Goal: Task Accomplishment & Management: Manage account settings

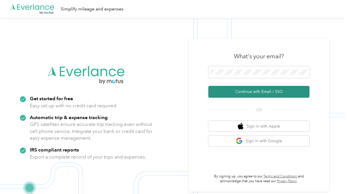
click at [270, 96] on button "Continue with Email / SSO" at bounding box center [259, 92] width 101 height 12
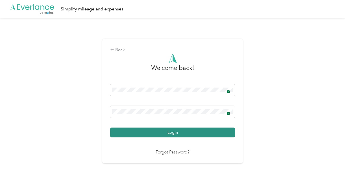
click at [182, 131] on button "Login" at bounding box center [172, 133] width 125 height 10
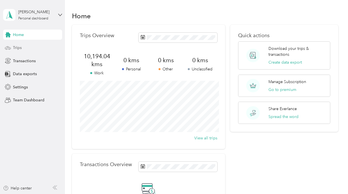
click at [32, 50] on div "Trips" at bounding box center [32, 48] width 59 height 10
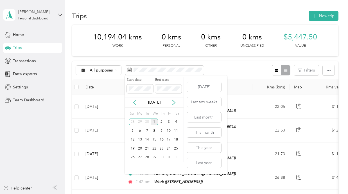
click at [133, 104] on icon at bounding box center [135, 103] width 6 height 6
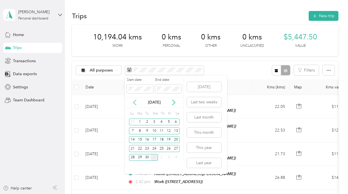
click at [133, 104] on icon at bounding box center [135, 103] width 6 height 6
click at [135, 103] on icon at bounding box center [135, 103] width 6 height 6
click at [156, 104] on p "Jul 2025" at bounding box center [155, 102] width 24 height 6
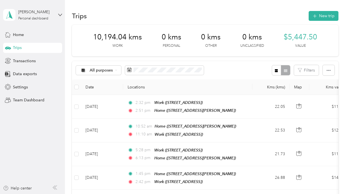
click at [238, 80] on th "Locations" at bounding box center [187, 86] width 129 height 15
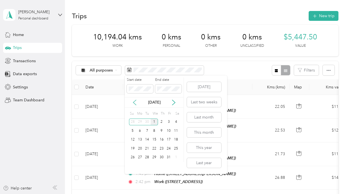
click at [135, 103] on icon at bounding box center [134, 102] width 3 height 5
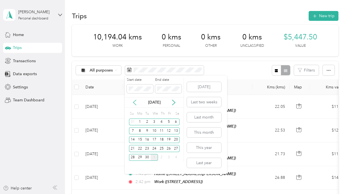
click at [135, 103] on icon at bounding box center [134, 102] width 3 height 5
click at [208, 118] on button "Last month" at bounding box center [204, 117] width 34 height 10
click at [134, 101] on icon at bounding box center [135, 103] width 6 height 6
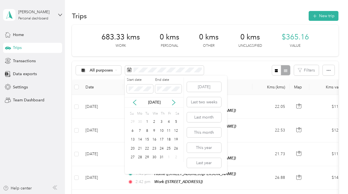
click at [156, 101] on p "Jul 2025" at bounding box center [155, 102] width 24 height 6
click at [203, 131] on button "This month" at bounding box center [204, 133] width 34 height 10
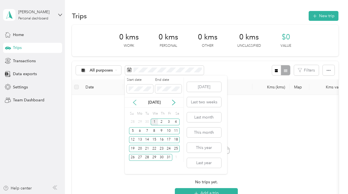
click at [134, 103] on icon at bounding box center [134, 102] width 3 height 5
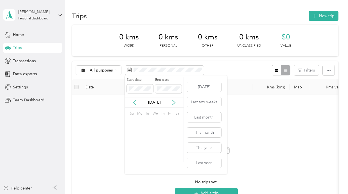
click at [134, 103] on icon at bounding box center [134, 102] width 3 height 5
click at [147, 123] on div "1" at bounding box center [147, 121] width 7 height 7
click at [160, 156] on div "31" at bounding box center [161, 157] width 7 height 7
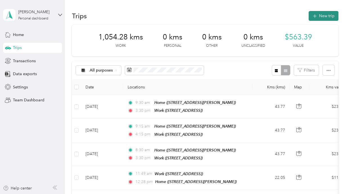
click at [325, 14] on button "New trip" at bounding box center [324, 16] width 30 height 10
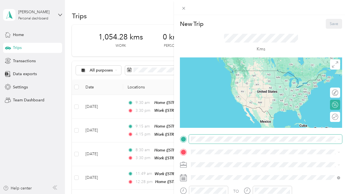
click at [221, 143] on span at bounding box center [265, 139] width 153 height 9
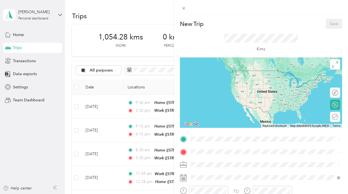
click at [220, 160] on div "Home" at bounding box center [235, 161] width 67 height 5
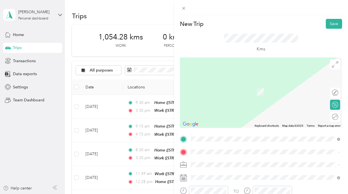
click at [217, 136] on div "Work" at bounding box center [220, 134] width 36 height 5
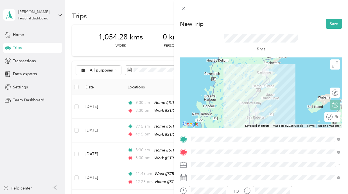
click at [336, 115] on div "Round trip" at bounding box center [336, 117] width 6 height 6
click at [332, 116] on div at bounding box center [329, 116] width 5 height 5
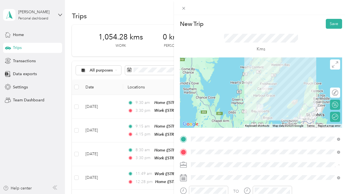
click at [211, 95] on div "Work" at bounding box center [266, 96] width 146 height 6
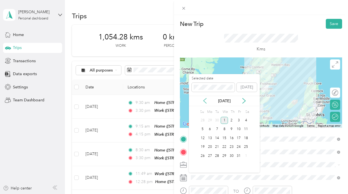
click at [205, 99] on icon at bounding box center [205, 100] width 3 height 5
click at [202, 146] on div "20" at bounding box center [202, 147] width 7 height 7
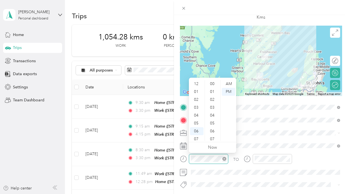
scroll to position [34, 0]
click at [231, 83] on div "AM" at bounding box center [229, 84] width 14 height 8
click at [200, 114] on div "08" at bounding box center [197, 113] width 14 height 8
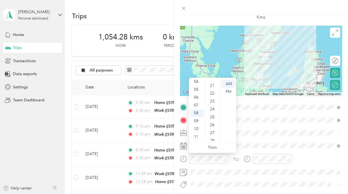
scroll to position [0, 0]
click at [213, 84] on div "00" at bounding box center [213, 84] width 14 height 8
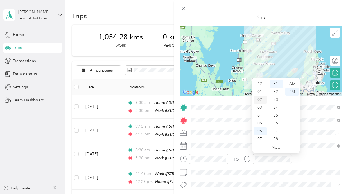
click at [260, 96] on div "02" at bounding box center [261, 100] width 14 height 8
click at [278, 83] on div "00" at bounding box center [277, 84] width 14 height 8
click at [304, 163] on div "TO" at bounding box center [261, 161] width 162 height 14
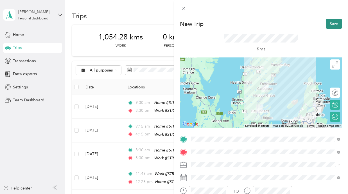
click at [336, 21] on button "Save" at bounding box center [334, 24] width 16 height 10
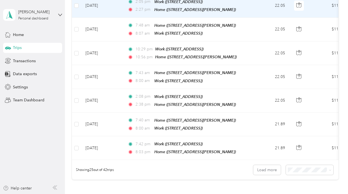
scroll to position [528, 0]
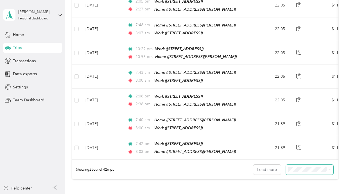
click at [305, 166] on span at bounding box center [310, 170] width 48 height 10
click at [306, 144] on li "50 per load" at bounding box center [313, 142] width 48 height 10
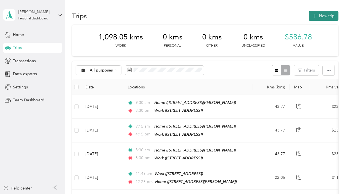
click at [322, 13] on button "New trip" at bounding box center [324, 16] width 30 height 10
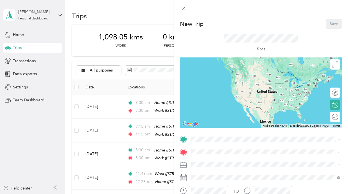
click at [226, 162] on div "Home" at bounding box center [235, 161] width 67 height 5
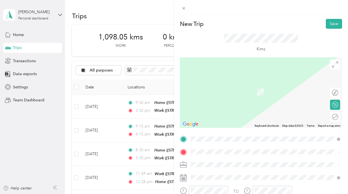
click at [223, 138] on span "[STREET_ADDRESS]" at bounding box center [220, 140] width 36 height 5
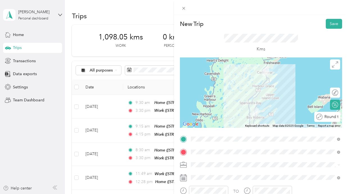
click at [334, 118] on div "Round trip" at bounding box center [331, 117] width 16 height 6
click at [333, 118] on div at bounding box center [333, 117] width 12 height 6
click at [202, 97] on li "Work" at bounding box center [265, 96] width 153 height 10
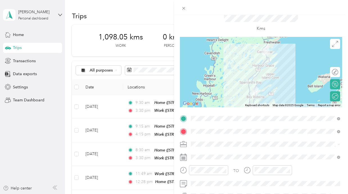
scroll to position [23, 0]
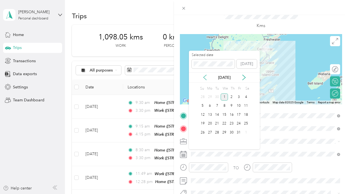
click at [205, 76] on icon at bounding box center [205, 77] width 3 height 5
click at [239, 97] on div "4" at bounding box center [239, 96] width 7 height 7
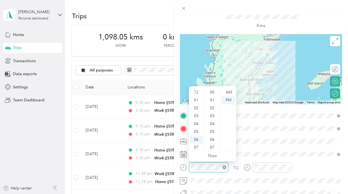
scroll to position [34, 0]
click at [199, 131] on div "09" at bounding box center [197, 130] width 14 height 8
click at [213, 92] on div "00" at bounding box center [213, 92] width 14 height 8
click at [230, 91] on div "AM" at bounding box center [229, 92] width 14 height 8
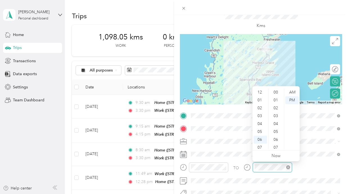
scroll to position [34, 0]
click at [262, 92] on div "04" at bounding box center [261, 90] width 14 height 8
click at [276, 94] on div "00" at bounding box center [277, 92] width 14 height 8
click at [312, 172] on div "TO" at bounding box center [261, 169] width 162 height 14
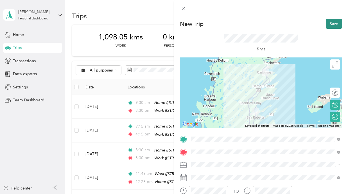
click at [332, 21] on button "Save" at bounding box center [334, 24] width 16 height 10
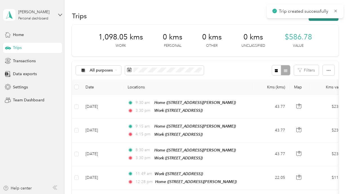
click at [333, 20] on button "New trip" at bounding box center [324, 16] width 30 height 10
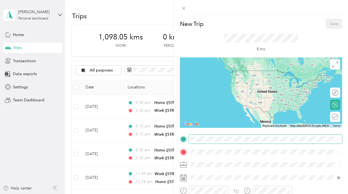
click at [190, 139] on span at bounding box center [265, 139] width 153 height 9
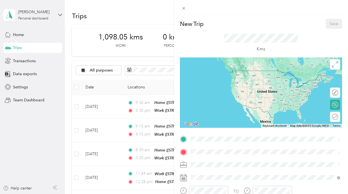
click at [207, 159] on strong "Home" at bounding box center [207, 161] width 11 height 5
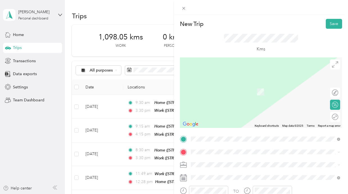
click at [209, 143] on li "Work [STREET_ADDRESS]" at bounding box center [265, 138] width 153 height 18
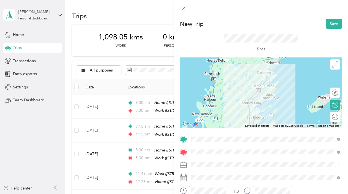
click at [204, 99] on ol "Work Personal Other Charity Medical Moving Commute" at bounding box center [265, 125] width 153 height 69
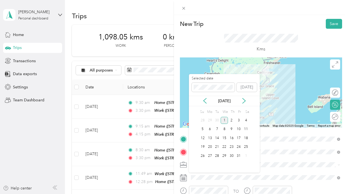
click at [204, 104] on div "Oct 2025" at bounding box center [224, 101] width 71 height 10
click at [204, 103] on icon at bounding box center [205, 101] width 6 height 6
click at [209, 130] on div "7" at bounding box center [210, 129] width 7 height 7
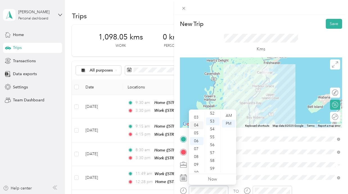
scroll to position [22, 0]
click at [197, 155] on div "08" at bounding box center [197, 157] width 14 height 8
click at [215, 115] on div "00" at bounding box center [213, 116] width 14 height 8
click at [228, 115] on div "AM" at bounding box center [229, 116] width 14 height 8
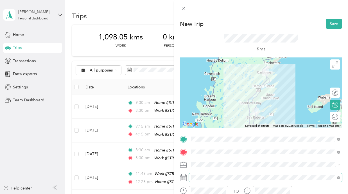
click at [244, 173] on span at bounding box center [265, 177] width 153 height 9
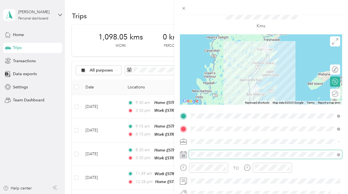
scroll to position [24, 0]
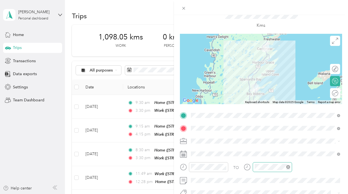
click at [257, 171] on div at bounding box center [272, 167] width 39 height 10
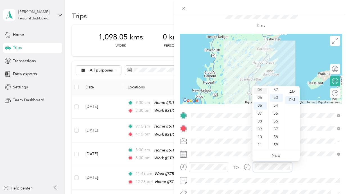
scroll to position [5, 0]
click at [261, 102] on div "02" at bounding box center [261, 103] width 14 height 8
click at [276, 91] on div "00" at bounding box center [277, 92] width 14 height 8
click at [308, 162] on div "TO" at bounding box center [261, 169] width 162 height 14
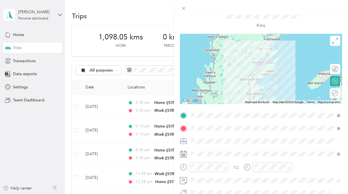
click at [338, 94] on div "Round trip" at bounding box center [338, 93] width 0 height 6
click at [333, 93] on div at bounding box center [333, 93] width 12 height 6
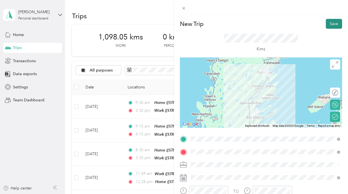
click at [337, 22] on button "Save" at bounding box center [334, 24] width 16 height 10
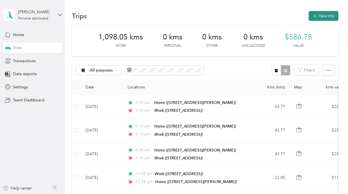
click at [328, 17] on button "New trip" at bounding box center [324, 16] width 30 height 10
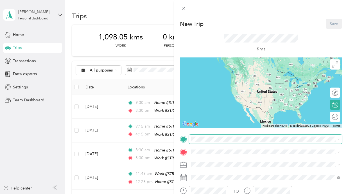
click at [211, 135] on span at bounding box center [265, 139] width 153 height 9
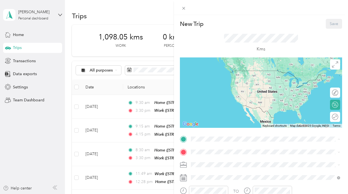
click at [212, 169] on span "[STREET_ADDRESS][PERSON_NAME]" at bounding box center [235, 167] width 67 height 5
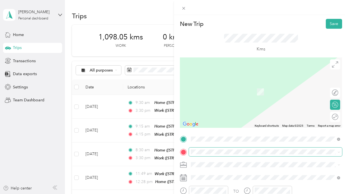
click at [211, 154] on span at bounding box center [265, 151] width 153 height 9
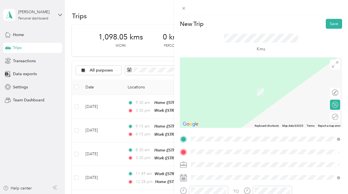
click at [211, 137] on div "Work [STREET_ADDRESS]" at bounding box center [220, 137] width 36 height 12
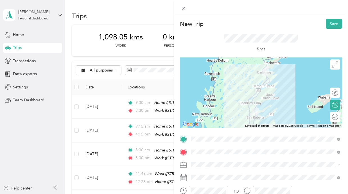
click at [334, 118] on div "Round trip" at bounding box center [335, 117] width 10 height 10
click at [334, 120] on div "Round trip" at bounding box center [313, 117] width 53 height 10
click at [334, 118] on div at bounding box center [333, 117] width 12 height 6
click at [212, 99] on li "Work" at bounding box center [265, 96] width 153 height 10
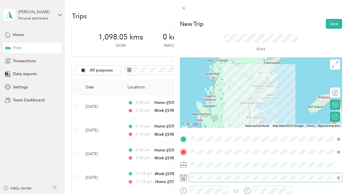
click at [201, 173] on span at bounding box center [265, 177] width 153 height 9
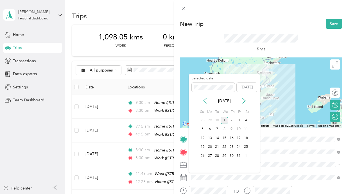
click at [205, 102] on icon at bounding box center [205, 100] width 3 height 5
click at [248, 128] on div "12" at bounding box center [246, 129] width 7 height 7
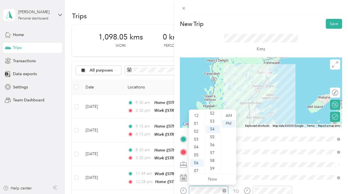
scroll to position [34, 0]
click at [197, 159] on div "10" at bounding box center [197, 161] width 14 height 8
click at [213, 118] on div "00" at bounding box center [213, 116] width 14 height 8
click at [226, 114] on div "AM" at bounding box center [229, 116] width 14 height 8
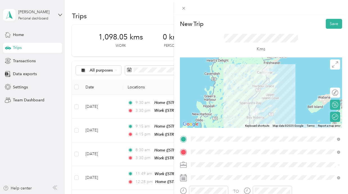
click at [258, 182] on div "TO Add photo" at bounding box center [261, 196] width 162 height 123
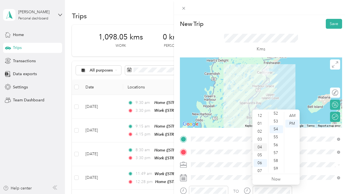
click at [261, 143] on div "04" at bounding box center [261, 147] width 14 height 8
click at [262, 121] on div "03" at bounding box center [261, 120] width 14 height 8
click at [276, 115] on div "00" at bounding box center [277, 116] width 14 height 8
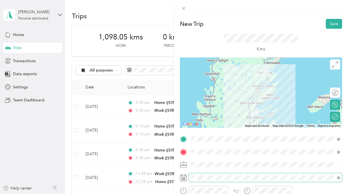
click at [312, 180] on span at bounding box center [265, 177] width 153 height 9
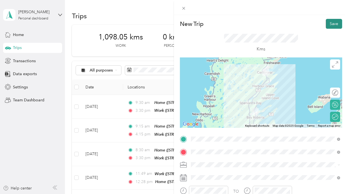
click at [335, 25] on button "Save" at bounding box center [334, 24] width 16 height 10
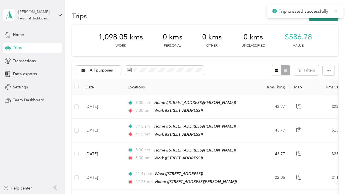
click at [333, 20] on button "New trip" at bounding box center [324, 16] width 30 height 10
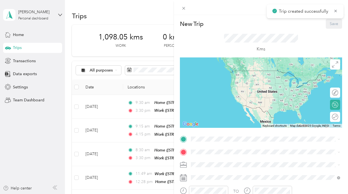
click at [218, 133] on div "New Trip Save This trip cannot be edited because it is either under review, app…" at bounding box center [261, 138] width 162 height 239
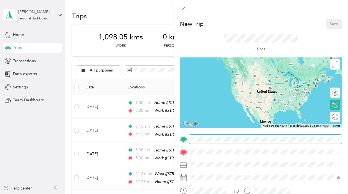
click at [218, 136] on span at bounding box center [265, 139] width 153 height 9
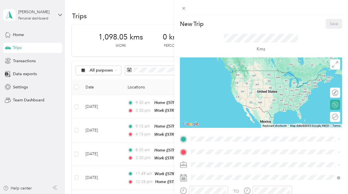
click at [217, 169] on div "Home [STREET_ADDRESS][PERSON_NAME]" at bounding box center [266, 164] width 146 height 14
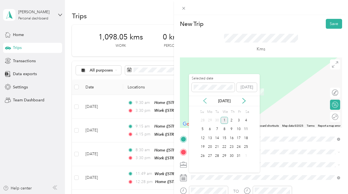
click at [205, 102] on icon at bounding box center [205, 100] width 3 height 5
click at [204, 138] on div "13" at bounding box center [202, 138] width 7 height 7
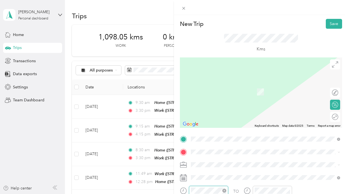
scroll to position [412, 0]
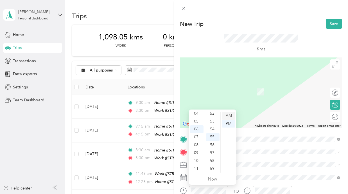
click at [226, 116] on div "AM" at bounding box center [229, 116] width 14 height 8
click at [197, 150] on div "09" at bounding box center [197, 153] width 14 height 8
click at [214, 158] on div "15" at bounding box center [213, 161] width 14 height 8
click at [214, 158] on div "20" at bounding box center [213, 154] width 14 height 8
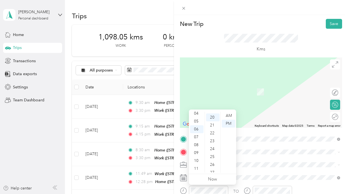
scroll to position [158, 0]
click at [199, 154] on div "09" at bounding box center [197, 153] width 14 height 8
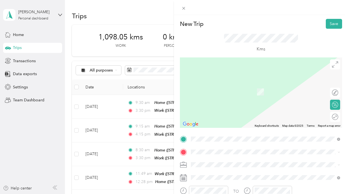
click at [249, 169] on span at bounding box center [265, 164] width 153 height 9
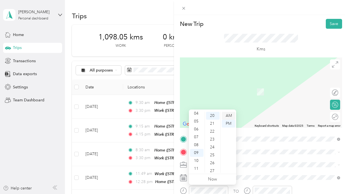
click at [230, 117] on div "AM" at bounding box center [229, 116] width 14 height 8
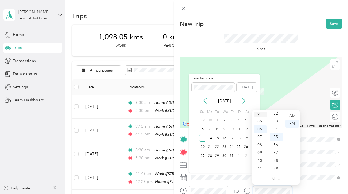
scroll to position [0, 0]
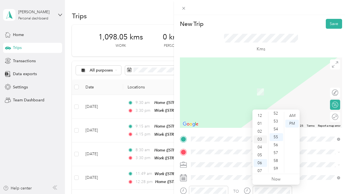
click at [261, 138] on div "03" at bounding box center [261, 139] width 14 height 8
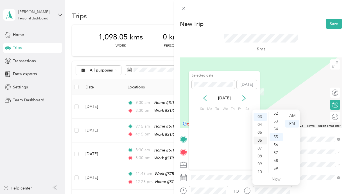
scroll to position [24, 0]
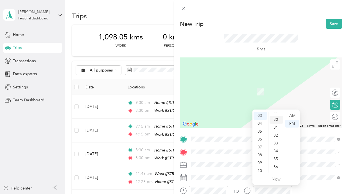
click at [278, 120] on div "30" at bounding box center [277, 120] width 14 height 8
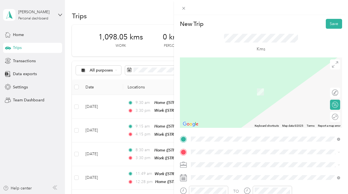
click at [311, 168] on span at bounding box center [265, 164] width 153 height 9
click at [238, 139] on span "[STREET_ADDRESS]" at bounding box center [220, 140] width 36 height 5
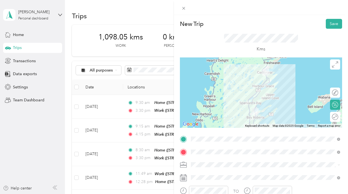
click at [337, 117] on div "Round trip" at bounding box center [335, 117] width 10 height 10
click at [334, 117] on div at bounding box center [333, 117] width 12 height 6
click at [312, 25] on div "New Trip Save" at bounding box center [261, 24] width 162 height 10
click at [209, 100] on ol "Work Personal Other Charity Medical Moving Commute" at bounding box center [265, 125] width 153 height 69
click at [332, 23] on button "Save" at bounding box center [334, 24] width 16 height 10
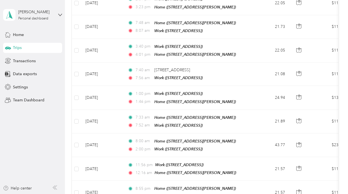
scroll to position [0, 0]
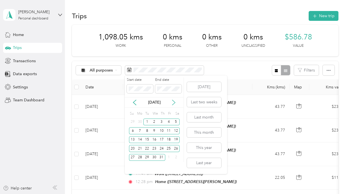
click at [173, 100] on icon at bounding box center [174, 103] width 6 height 6
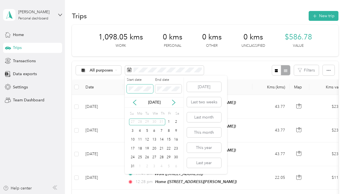
click at [137, 91] on span at bounding box center [140, 88] width 26 height 9
click at [167, 122] on div "1" at bounding box center [169, 121] width 7 height 7
click at [135, 166] on div "31" at bounding box center [132, 166] width 7 height 7
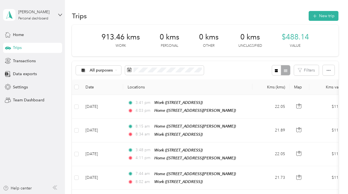
click at [338, 10] on div "Trips New trip" at bounding box center [205, 16] width 267 height 12
click at [332, 14] on button "New trip" at bounding box center [324, 16] width 30 height 10
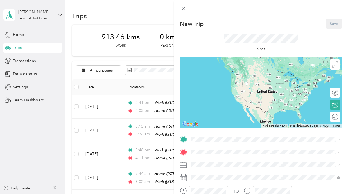
click at [206, 156] on li "Home [STREET_ADDRESS][PERSON_NAME]" at bounding box center [265, 165] width 153 height 18
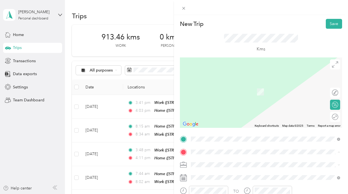
click at [207, 137] on div "Work [STREET_ADDRESS]" at bounding box center [220, 138] width 36 height 12
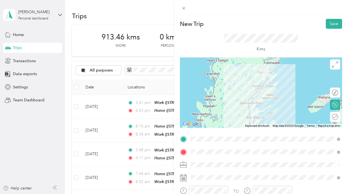
click at [213, 95] on div "Work" at bounding box center [266, 96] width 146 height 6
click at [335, 117] on div "Round trip" at bounding box center [335, 117] width 10 height 10
click at [332, 118] on div at bounding box center [333, 117] width 12 height 6
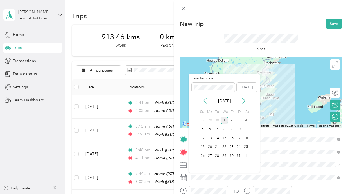
click at [205, 101] on icon at bounding box center [205, 101] width 6 height 6
click at [207, 131] on div "4" at bounding box center [210, 129] width 7 height 7
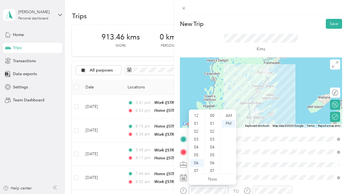
scroll to position [412, 0]
click at [227, 117] on div "AM" at bounding box center [229, 116] width 14 height 8
click at [199, 141] on div "08" at bounding box center [197, 145] width 14 height 8
click at [213, 117] on div "00" at bounding box center [213, 116] width 14 height 8
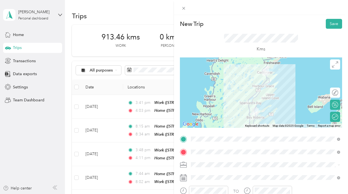
click at [260, 171] on div "TO Add photo" at bounding box center [261, 196] width 162 height 123
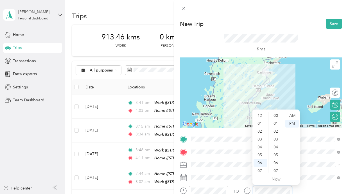
scroll to position [412, 0]
click at [261, 128] on div "04" at bounding box center [261, 128] width 14 height 8
click at [277, 117] on div "00" at bounding box center [277, 116] width 14 height 8
click at [307, 161] on span at bounding box center [265, 164] width 153 height 9
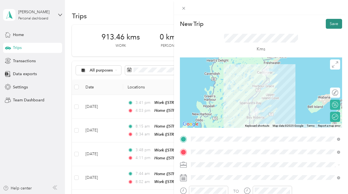
click at [333, 26] on button "Save" at bounding box center [334, 24] width 16 height 10
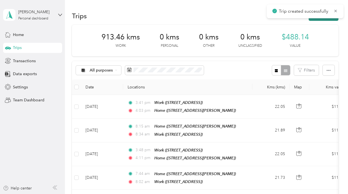
click at [334, 19] on button "New trip" at bounding box center [324, 16] width 30 height 10
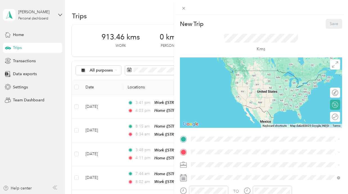
click at [212, 159] on strong "Home" at bounding box center [207, 161] width 11 height 5
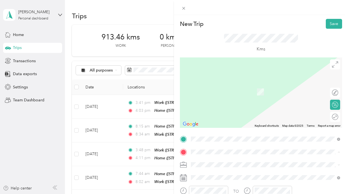
click at [213, 138] on div "Work [STREET_ADDRESS]" at bounding box center [220, 138] width 36 height 12
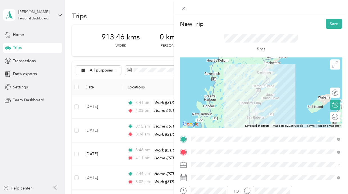
click at [339, 117] on div "Round trip" at bounding box center [339, 117] width 0 height 6
click at [334, 117] on div at bounding box center [333, 117] width 12 height 6
click at [195, 167] on span at bounding box center [265, 164] width 153 height 9
click at [204, 100] on ol "Work Personal Other Charity Medical Moving Commute" at bounding box center [265, 125] width 153 height 69
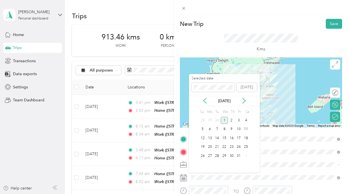
click at [203, 97] on div "Oct 2025" at bounding box center [224, 101] width 71 height 10
click at [203, 100] on icon at bounding box center [205, 101] width 6 height 6
click at [218, 128] on div "5" at bounding box center [217, 129] width 7 height 7
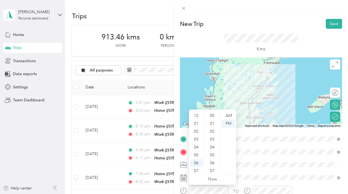
scroll to position [412, 0]
click at [198, 143] on div "08" at bounding box center [197, 145] width 14 height 8
click at [213, 115] on div "00" at bounding box center [213, 116] width 14 height 8
click at [226, 115] on div "AM" at bounding box center [229, 116] width 14 height 8
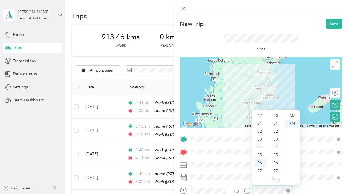
scroll to position [412, 0]
click at [260, 115] on div "04" at bounding box center [261, 113] width 14 height 8
click at [277, 115] on div "00" at bounding box center [277, 116] width 14 height 8
click at [305, 158] on div "TO Add photo" at bounding box center [261, 196] width 162 height 123
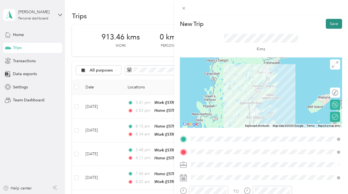
click at [336, 24] on button "Save" at bounding box center [334, 24] width 16 height 10
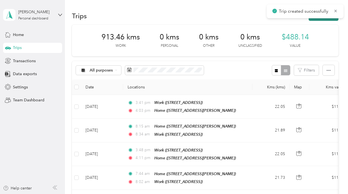
click at [334, 19] on button "New trip" at bounding box center [324, 16] width 30 height 10
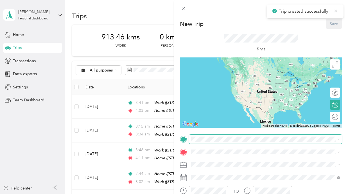
click at [201, 136] on span at bounding box center [265, 139] width 153 height 9
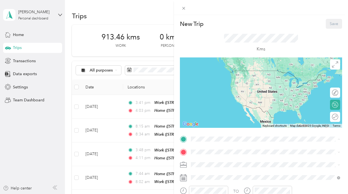
click at [212, 165] on div "Home [STREET_ADDRESS][PERSON_NAME]" at bounding box center [235, 165] width 67 height 12
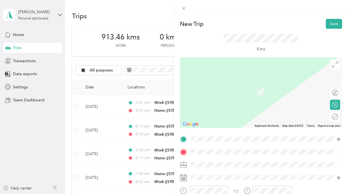
click at [212, 138] on div "Work [STREET_ADDRESS]" at bounding box center [220, 138] width 36 height 12
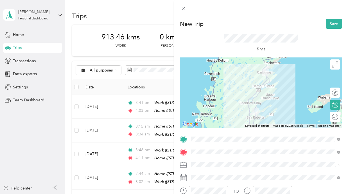
click at [193, 98] on li "Work" at bounding box center [265, 96] width 153 height 10
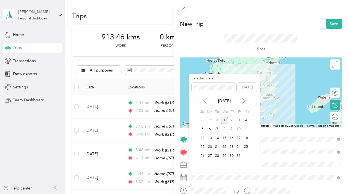
click at [204, 102] on icon at bounding box center [205, 101] width 6 height 6
click at [224, 129] on div "6" at bounding box center [224, 129] width 7 height 7
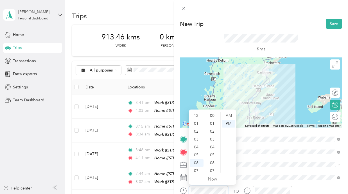
scroll to position [412, 0]
click at [199, 146] on div "08" at bounding box center [197, 145] width 14 height 8
click at [214, 116] on div "00" at bounding box center [213, 116] width 14 height 8
click at [228, 116] on div "AM" at bounding box center [229, 116] width 14 height 8
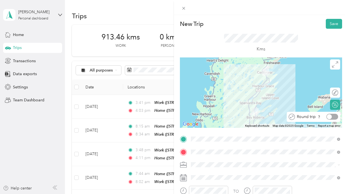
click at [336, 115] on div at bounding box center [333, 117] width 12 height 6
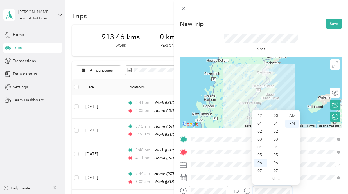
scroll to position [412, 0]
click at [261, 114] on div "04" at bounding box center [261, 113] width 14 height 8
click at [279, 114] on div "00" at bounding box center [277, 116] width 14 height 8
click at [317, 159] on div "TO Add photo" at bounding box center [261, 196] width 162 height 123
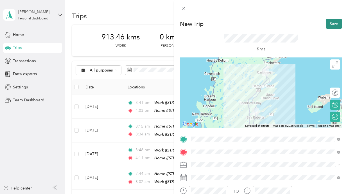
click at [335, 23] on button "Save" at bounding box center [334, 24] width 16 height 10
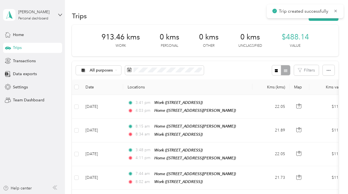
click at [333, 18] on div "Trip created successfully" at bounding box center [305, 12] width 77 height 14
click at [333, 19] on button "New trip" at bounding box center [324, 16] width 30 height 10
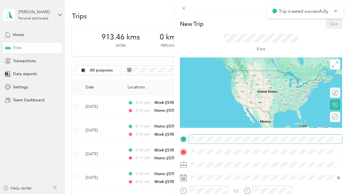
click at [202, 142] on span at bounding box center [265, 139] width 153 height 9
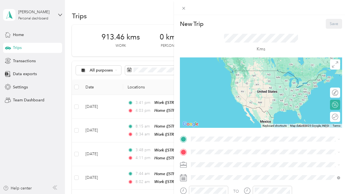
click at [205, 164] on div "Home [STREET_ADDRESS][PERSON_NAME]" at bounding box center [235, 164] width 67 height 12
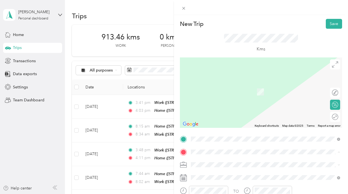
click at [212, 140] on span "[STREET_ADDRESS]" at bounding box center [220, 140] width 36 height 5
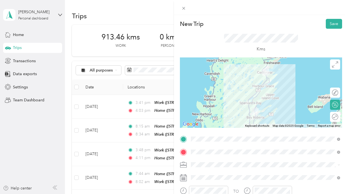
click at [336, 116] on div "Round trip" at bounding box center [335, 117] width 10 height 10
click at [336, 116] on div at bounding box center [333, 117] width 12 height 6
click at [208, 99] on ol "Work Personal Other Charity Medical Moving Commute" at bounding box center [265, 122] width 153 height 69
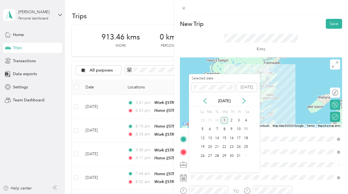
click at [206, 104] on div "Oct 2025" at bounding box center [224, 101] width 71 height 10
click at [206, 102] on icon at bounding box center [205, 100] width 3 height 5
click at [204, 97] on div "Sep 2025" at bounding box center [224, 101] width 71 height 10
click at [205, 101] on icon at bounding box center [205, 101] width 6 height 6
click at [234, 129] on div "7" at bounding box center [231, 129] width 7 height 7
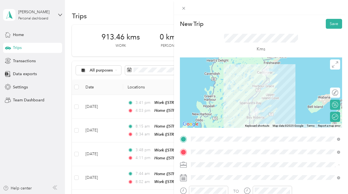
click at [211, 98] on li "Work" at bounding box center [265, 96] width 153 height 10
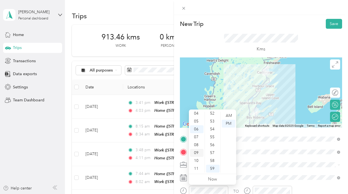
click at [198, 152] on div "09" at bounding box center [197, 153] width 14 height 8
click at [216, 117] on div "00" at bounding box center [213, 116] width 14 height 8
click at [226, 116] on div "AM" at bounding box center [229, 116] width 14 height 8
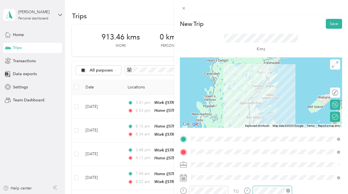
scroll to position [412, 0]
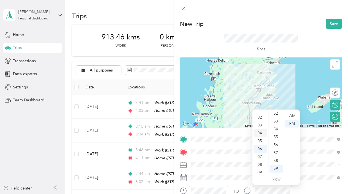
click at [261, 127] on div "03" at bounding box center [261, 125] width 14 height 8
click at [276, 118] on div "00" at bounding box center [277, 116] width 14 height 8
click at [301, 47] on div "Kms" at bounding box center [261, 43] width 162 height 29
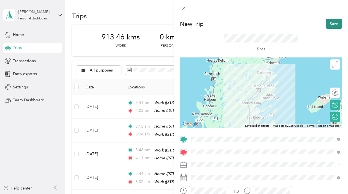
click at [335, 23] on button "Save" at bounding box center [334, 24] width 16 height 10
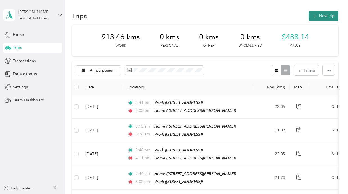
click at [318, 16] on icon "button" at bounding box center [315, 16] width 6 height 6
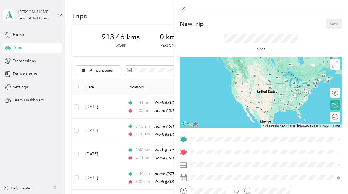
click at [225, 161] on div "Home" at bounding box center [235, 161] width 67 height 5
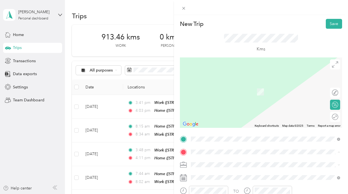
click at [220, 138] on span "[STREET_ADDRESS]" at bounding box center [220, 140] width 36 height 5
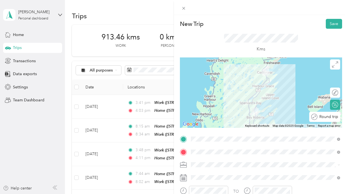
click at [338, 117] on div "Round trip" at bounding box center [325, 117] width 31 height 10
click at [334, 117] on div at bounding box center [333, 117] width 12 height 6
click at [207, 97] on li "Work" at bounding box center [265, 96] width 153 height 10
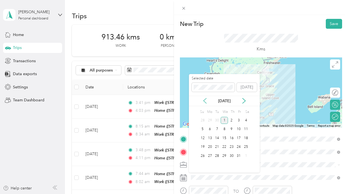
click at [205, 102] on icon at bounding box center [205, 100] width 3 height 5
click at [238, 129] on div "8" at bounding box center [239, 129] width 7 height 7
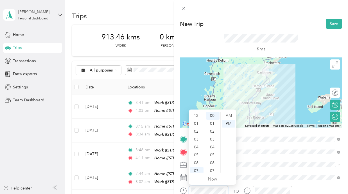
scroll to position [34, 0]
click at [230, 117] on div "AM" at bounding box center [229, 116] width 14 height 8
click at [199, 142] on div "08" at bounding box center [197, 145] width 14 height 8
click at [254, 159] on div "TO Add photo" at bounding box center [261, 196] width 162 height 123
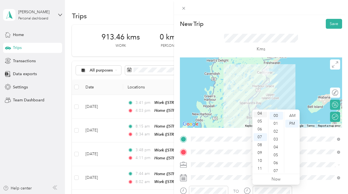
click at [261, 115] on div "04" at bounding box center [261, 113] width 14 height 8
click at [307, 170] on div "TO Add photo" at bounding box center [261, 196] width 162 height 123
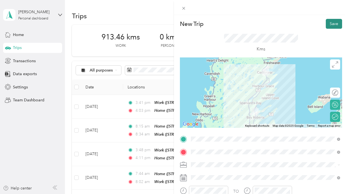
click at [338, 25] on button "Save" at bounding box center [334, 24] width 16 height 10
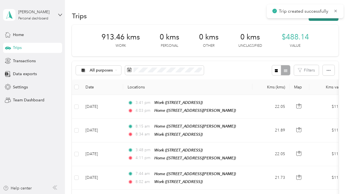
click at [338, 20] on button "New trip" at bounding box center [324, 16] width 30 height 10
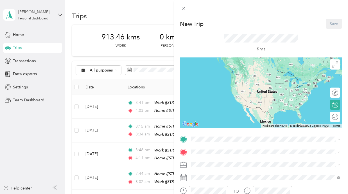
click at [216, 161] on div "Home" at bounding box center [235, 161] width 67 height 5
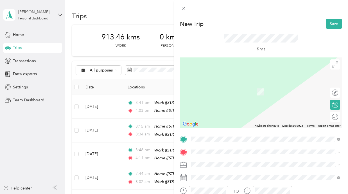
click at [213, 134] on div "Work" at bounding box center [220, 134] width 36 height 5
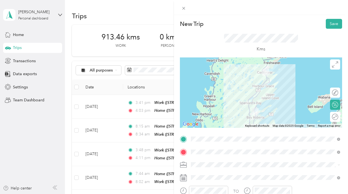
click at [338, 115] on div "Round trip" at bounding box center [335, 117] width 10 height 10
click at [335, 115] on div at bounding box center [333, 117] width 12 height 6
click at [195, 99] on ol "Work Personal Other Charity Medical Moving Commute" at bounding box center [265, 125] width 153 height 69
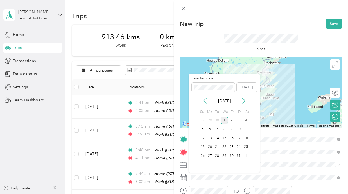
click at [205, 100] on icon at bounding box center [205, 101] width 6 height 6
click at [209, 140] on div "11" at bounding box center [210, 138] width 7 height 7
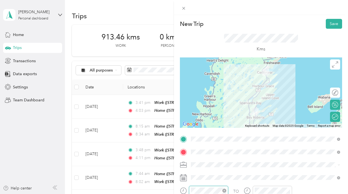
scroll to position [34, 0]
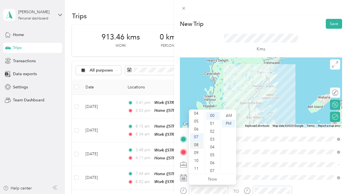
click at [198, 145] on div "08" at bounding box center [197, 145] width 14 height 8
click at [215, 125] on div "30" at bounding box center [213, 123] width 14 height 8
click at [231, 115] on div "AM" at bounding box center [229, 116] width 14 height 8
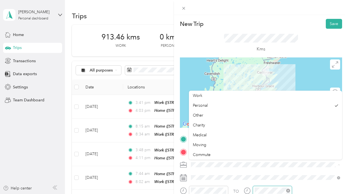
scroll to position [34, 0]
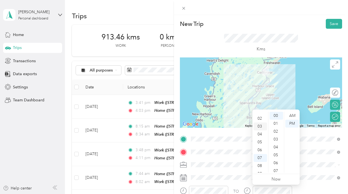
click at [262, 126] on div "03" at bounding box center [261, 126] width 14 height 8
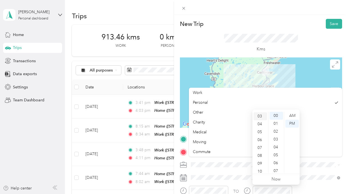
scroll to position [24, 0]
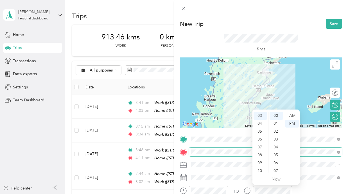
click at [301, 155] on span at bounding box center [265, 151] width 153 height 9
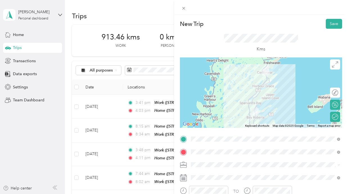
click at [209, 96] on div "Work" at bounding box center [266, 94] width 146 height 6
click at [336, 19] on button "Save" at bounding box center [334, 24] width 16 height 10
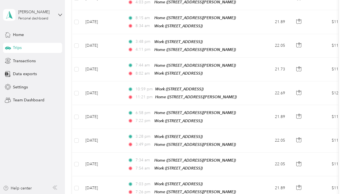
scroll to position [0, 0]
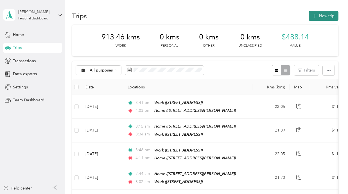
click at [317, 12] on button "New trip" at bounding box center [324, 16] width 30 height 10
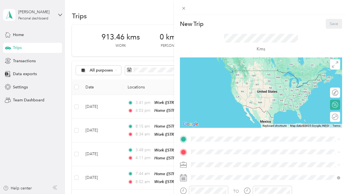
click at [211, 165] on span "[STREET_ADDRESS][PERSON_NAME]" at bounding box center [235, 167] width 67 height 5
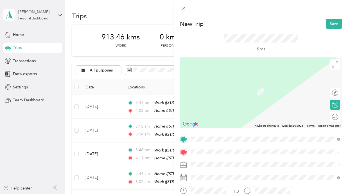
click at [211, 132] on strong "Work" at bounding box center [207, 134] width 10 height 5
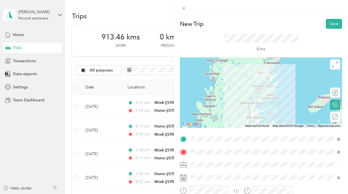
click at [337, 118] on div "Round trip" at bounding box center [335, 117] width 10 height 10
click at [333, 117] on div at bounding box center [333, 117] width 12 height 6
click at [202, 98] on li "Work" at bounding box center [265, 96] width 153 height 10
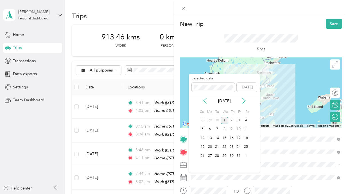
click at [204, 100] on icon at bounding box center [205, 100] width 3 height 5
click at [247, 139] on div "16" at bounding box center [246, 138] width 7 height 7
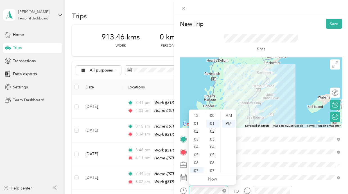
scroll to position [8, 0]
click at [197, 144] on div "08" at bounding box center [197, 145] width 14 height 8
click at [215, 116] on div "00" at bounding box center [213, 116] width 14 height 8
click at [230, 115] on div "AM" at bounding box center [229, 116] width 14 height 8
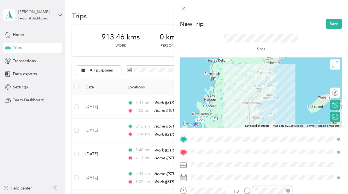
scroll to position [8, 0]
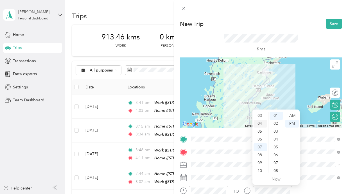
click at [261, 125] on div "04" at bounding box center [261, 124] width 14 height 8
click at [276, 116] on div "00" at bounding box center [277, 116] width 14 height 8
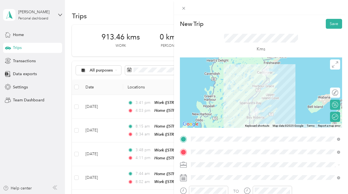
click at [294, 170] on div "TO Add photo" at bounding box center [261, 196] width 162 height 123
click at [333, 23] on button "Save" at bounding box center [334, 24] width 16 height 10
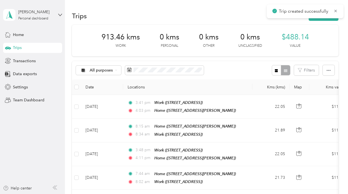
click at [333, 17] on div "Trip created successfully" at bounding box center [305, 12] width 77 height 14
click at [332, 18] on div "Trip created successfully" at bounding box center [305, 12] width 77 height 14
click at [332, 18] on button "New trip" at bounding box center [324, 16] width 30 height 10
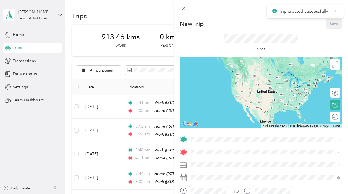
click at [206, 160] on strong "Home" at bounding box center [207, 161] width 11 height 5
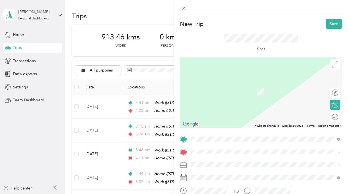
click at [209, 138] on div "Work [STREET_ADDRESS]" at bounding box center [220, 138] width 36 height 12
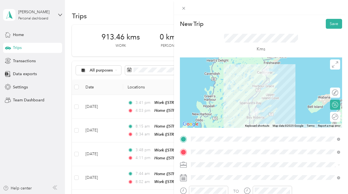
click at [336, 117] on div "Round trip" at bounding box center [335, 117] width 10 height 10
click at [333, 117] on div at bounding box center [333, 117] width 12 height 6
click at [207, 96] on div "Work" at bounding box center [266, 96] width 146 height 6
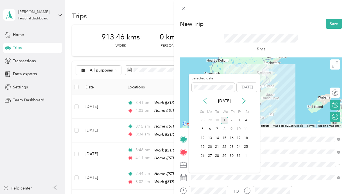
click at [203, 102] on icon at bounding box center [205, 101] width 6 height 6
click at [204, 148] on div "17" at bounding box center [202, 147] width 7 height 7
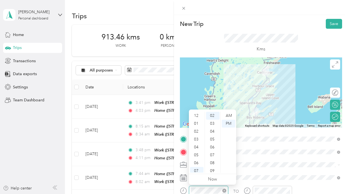
scroll to position [34, 0]
click at [197, 146] on div "08" at bounding box center [197, 145] width 14 height 8
click at [213, 167] on div "15" at bounding box center [213, 169] width 14 height 8
click at [230, 113] on div "AM" at bounding box center [229, 116] width 14 height 8
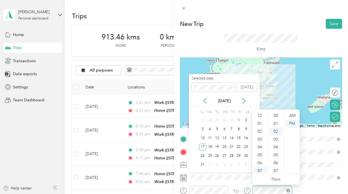
scroll to position [16, 0]
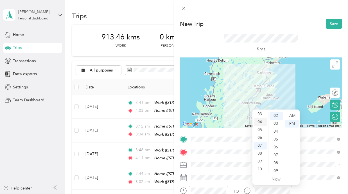
click at [261, 122] on div "04" at bounding box center [261, 122] width 14 height 8
click at [275, 151] on div "30" at bounding box center [277, 153] width 14 height 8
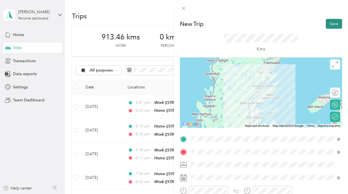
click at [336, 27] on button "Save" at bounding box center [334, 24] width 16 height 10
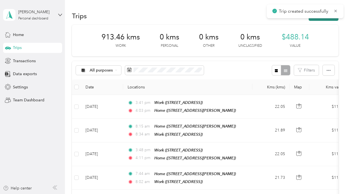
click at [335, 19] on button "New trip" at bounding box center [324, 16] width 30 height 10
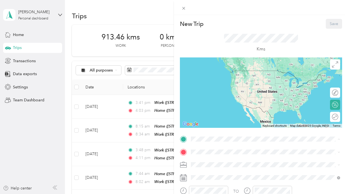
click at [206, 158] on div "Home [STREET_ADDRESS][PERSON_NAME]" at bounding box center [266, 165] width 146 height 14
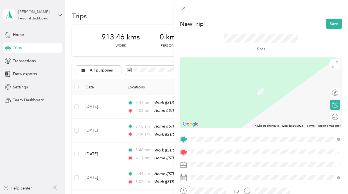
click at [208, 135] on strong "Work" at bounding box center [207, 134] width 10 height 5
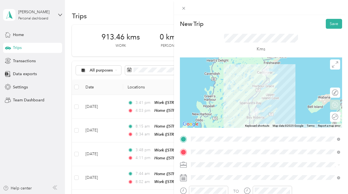
click at [336, 116] on div "Round trip" at bounding box center [335, 117] width 10 height 10
click at [336, 116] on div at bounding box center [333, 117] width 12 height 6
click at [206, 98] on li "Work" at bounding box center [265, 96] width 153 height 10
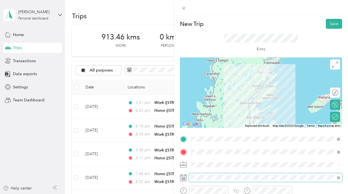
click at [195, 180] on span at bounding box center [265, 177] width 153 height 9
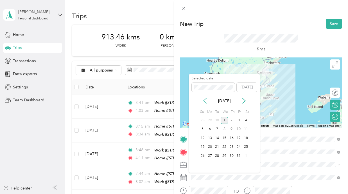
click at [205, 99] on icon at bounding box center [205, 101] width 6 height 6
click at [204, 163] on div "31" at bounding box center [202, 164] width 7 height 7
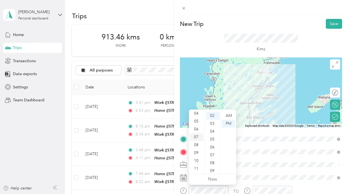
scroll to position [0, 0]
click at [197, 147] on div "08" at bounding box center [197, 146] width 14 height 8
click at [215, 112] on div "00" at bounding box center [213, 116] width 14 height 8
click at [231, 115] on div "AM" at bounding box center [229, 116] width 14 height 8
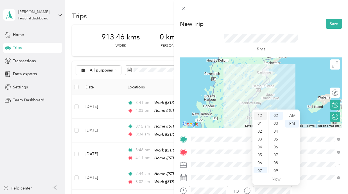
click at [264, 118] on div "12" at bounding box center [261, 116] width 14 height 8
click at [278, 114] on div "00" at bounding box center [277, 116] width 14 height 8
click at [295, 124] on div "PM" at bounding box center [293, 124] width 14 height 8
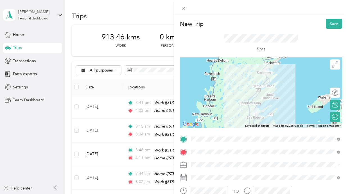
click at [305, 12] on div at bounding box center [261, 7] width 174 height 15
click at [329, 21] on button "Save" at bounding box center [334, 24] width 16 height 10
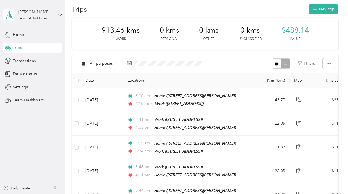
scroll to position [7, 0]
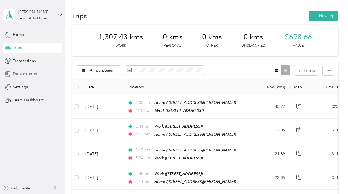
click at [24, 75] on span "Data exports" at bounding box center [25, 74] width 24 height 6
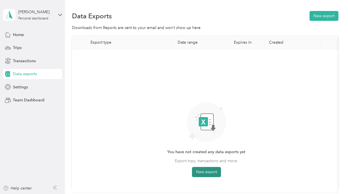
click at [206, 169] on button "New export" at bounding box center [206, 172] width 29 height 10
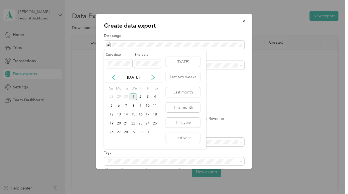
click at [114, 81] on div "[DATE]" at bounding box center [133, 77] width 59 height 10
click at [114, 80] on icon at bounding box center [114, 78] width 6 height 6
click at [126, 97] on div "1" at bounding box center [125, 96] width 7 height 7
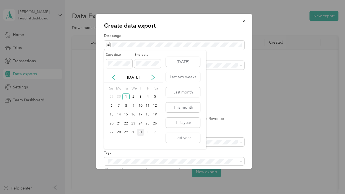
click at [141, 133] on div "31" at bounding box center [140, 132] width 7 height 7
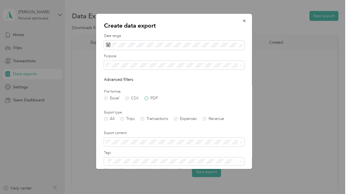
click at [147, 98] on label "PDF" at bounding box center [152, 98] width 14 height 4
click at [125, 118] on label "Trips" at bounding box center [127, 119] width 14 height 4
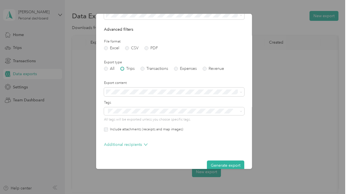
scroll to position [53, 0]
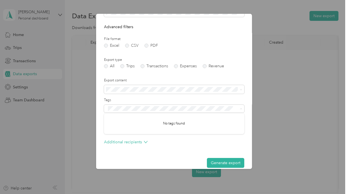
click at [137, 96] on form "Date range Purpose Advanced filters File format Excel CSV PDF Export type All T…" at bounding box center [174, 74] width 140 height 187
click at [158, 75] on form "Date range Purpose Advanced filters File format Excel CSV PDF Export type All T…" at bounding box center [174, 74] width 140 height 187
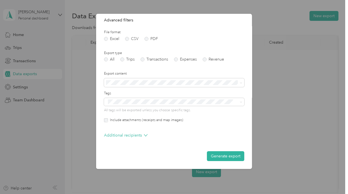
scroll to position [0, 0]
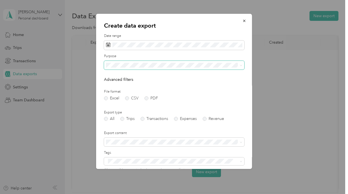
click at [156, 68] on span at bounding box center [174, 65] width 140 height 9
click at [148, 84] on div "Work" at bounding box center [174, 85] width 133 height 6
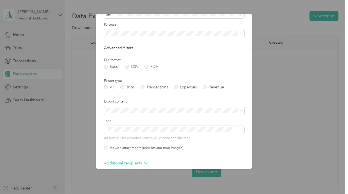
scroll to position [59, 0]
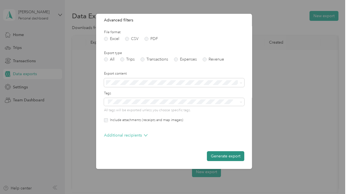
click at [223, 154] on button "Generate export" at bounding box center [225, 156] width 37 height 10
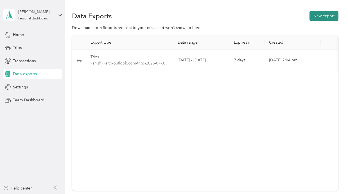
click at [323, 19] on button "New export" at bounding box center [324, 16] width 29 height 10
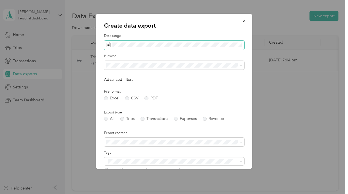
click at [154, 41] on span at bounding box center [174, 46] width 140 height 10
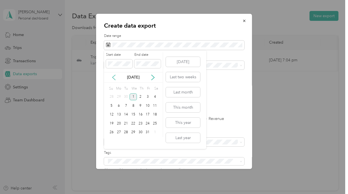
click at [114, 75] on icon at bounding box center [114, 78] width 6 height 6
click at [147, 96] on div "1" at bounding box center [147, 96] width 7 height 7
click at [111, 139] on div "31" at bounding box center [111, 141] width 7 height 7
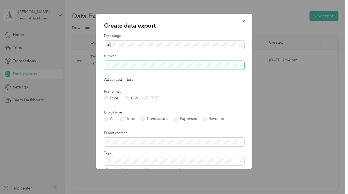
click at [144, 62] on span at bounding box center [174, 65] width 140 height 9
click at [135, 82] on li "Work" at bounding box center [174, 84] width 140 height 10
click at [146, 99] on label "PDF" at bounding box center [152, 98] width 14 height 4
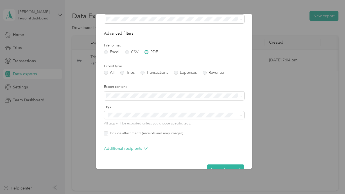
scroll to position [47, 0]
click at [131, 70] on label "Trips" at bounding box center [127, 72] width 14 height 4
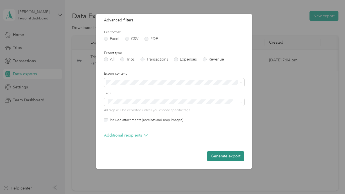
click at [216, 156] on button "Generate export" at bounding box center [225, 156] width 37 height 10
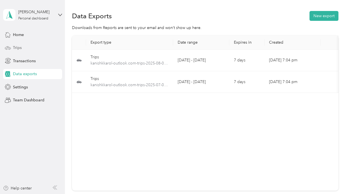
click at [21, 49] on span "Trips" at bounding box center [17, 48] width 9 height 6
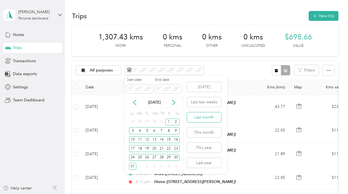
click at [201, 113] on button "Last month" at bounding box center [204, 117] width 34 height 10
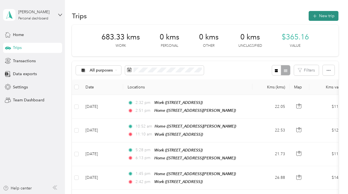
click at [331, 13] on button "New trip" at bounding box center [324, 16] width 30 height 10
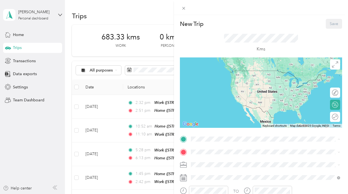
click at [215, 169] on div "Home [STREET_ADDRESS][PERSON_NAME]" at bounding box center [266, 165] width 146 height 14
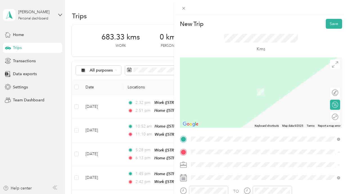
click at [213, 134] on div "Work" at bounding box center [220, 134] width 36 height 5
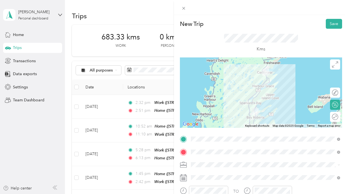
click at [334, 114] on div "Round trip" at bounding box center [335, 117] width 10 height 10
click at [334, 116] on div at bounding box center [333, 117] width 12 height 6
click at [206, 161] on span at bounding box center [265, 164] width 153 height 9
click at [206, 93] on div "Work" at bounding box center [266, 95] width 146 height 6
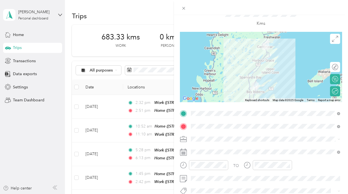
scroll to position [26, 0]
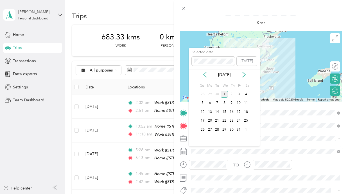
click at [206, 73] on icon at bounding box center [205, 75] width 6 height 6
click at [218, 95] on div "2" at bounding box center [217, 94] width 7 height 7
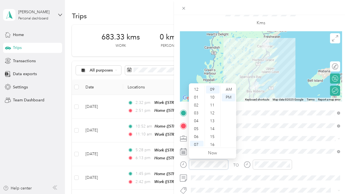
scroll to position [34, 0]
click at [229, 89] on div "AM" at bounding box center [229, 90] width 14 height 8
click at [202, 120] on div "08" at bounding box center [197, 119] width 14 height 8
click at [213, 90] on div "00" at bounding box center [213, 90] width 14 height 8
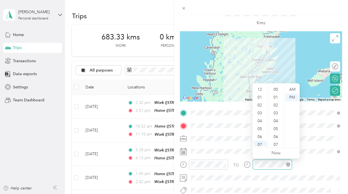
scroll to position [34, 0]
click at [261, 89] on div "04" at bounding box center [261, 87] width 14 height 8
click at [278, 89] on div "00" at bounding box center [277, 90] width 14 height 8
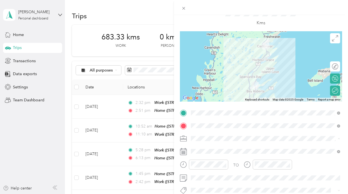
click at [271, 19] on div "Kms" at bounding box center [261, 17] width 74 height 19
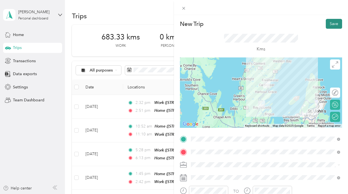
click at [337, 22] on button "Save" at bounding box center [334, 24] width 16 height 10
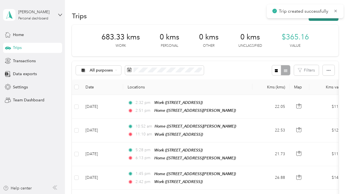
click at [337, 20] on button "New trip" at bounding box center [324, 16] width 30 height 10
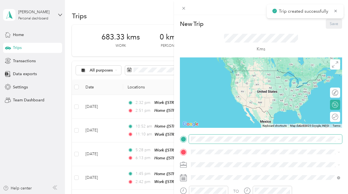
click at [244, 135] on span at bounding box center [265, 139] width 153 height 9
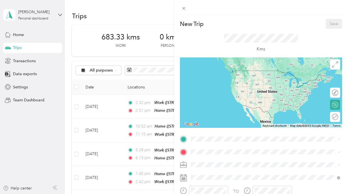
click at [233, 163] on div "Home [STREET_ADDRESS][PERSON_NAME]" at bounding box center [235, 165] width 67 height 12
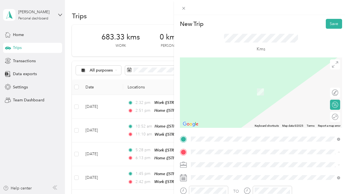
click at [224, 141] on span "[STREET_ADDRESS]" at bounding box center [220, 140] width 36 height 5
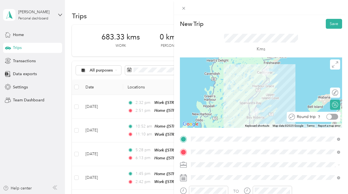
click at [336, 115] on div at bounding box center [333, 117] width 12 height 6
click at [201, 98] on li "Work" at bounding box center [265, 96] width 153 height 10
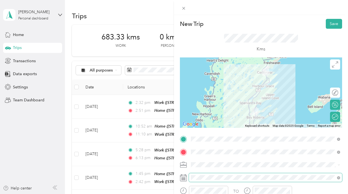
click at [195, 174] on span at bounding box center [265, 177] width 153 height 9
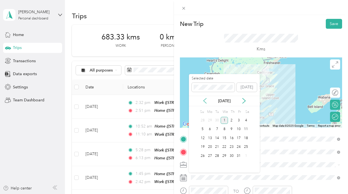
click at [204, 101] on icon at bounding box center [205, 100] width 3 height 5
click at [225, 121] on div "3" at bounding box center [224, 120] width 7 height 7
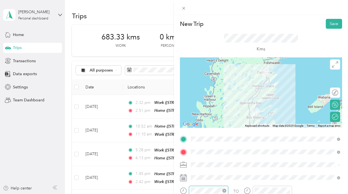
scroll to position [79, 0]
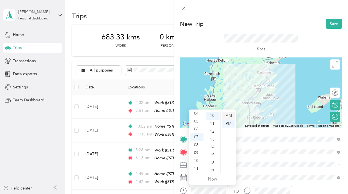
click at [229, 114] on div "AM" at bounding box center [229, 116] width 14 height 8
click at [198, 151] on div "09" at bounding box center [197, 153] width 14 height 8
click at [214, 115] on div "00" at bounding box center [213, 116] width 14 height 8
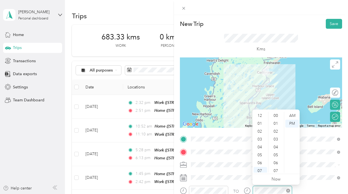
scroll to position [34, 0]
click at [261, 120] on div "05" at bounding box center [261, 121] width 14 height 8
click at [278, 115] on div "00" at bounding box center [277, 116] width 14 height 8
click at [293, 48] on div "Kms" at bounding box center [261, 43] width 74 height 19
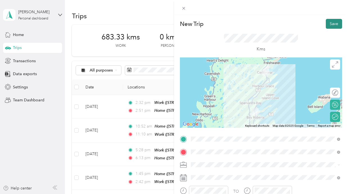
click at [332, 21] on button "Save" at bounding box center [334, 24] width 16 height 10
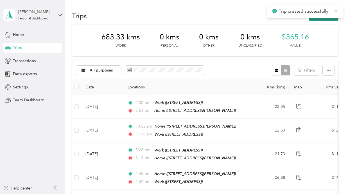
click at [332, 20] on button "New trip" at bounding box center [324, 16] width 30 height 10
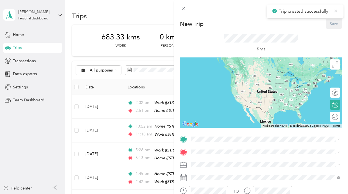
click at [214, 166] on span "[STREET_ADDRESS][PERSON_NAME]" at bounding box center [235, 167] width 67 height 5
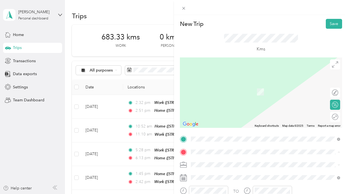
click at [212, 138] on span "[STREET_ADDRESS]" at bounding box center [220, 140] width 36 height 5
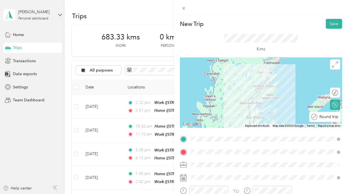
click at [336, 116] on div "Round trip" at bounding box center [328, 117] width 21 height 6
click at [333, 117] on div at bounding box center [333, 117] width 12 height 6
click at [207, 100] on ol "Work Personal Other Charity Medical Moving Commute" at bounding box center [265, 125] width 153 height 69
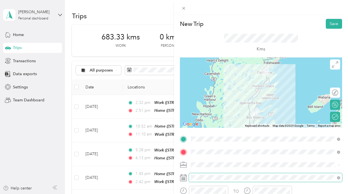
click at [213, 175] on span at bounding box center [265, 177] width 153 height 9
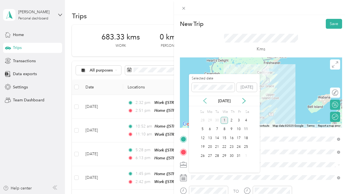
click at [205, 101] on icon at bounding box center [205, 101] width 6 height 6
click at [233, 119] on div "4" at bounding box center [231, 120] width 7 height 7
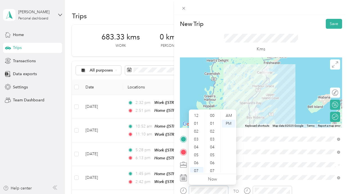
scroll to position [34, 0]
click at [196, 151] on div "09" at bounding box center [197, 153] width 14 height 8
click at [198, 143] on div "08" at bounding box center [197, 145] width 14 height 8
click at [212, 115] on div "00" at bounding box center [213, 116] width 14 height 8
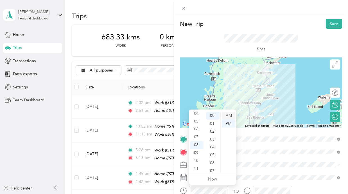
click at [229, 115] on div "AM" at bounding box center [229, 116] width 14 height 8
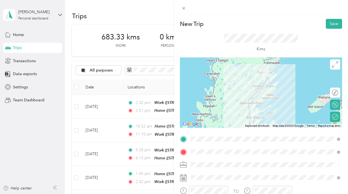
click at [234, 51] on div "Kms" at bounding box center [261, 43] width 74 height 19
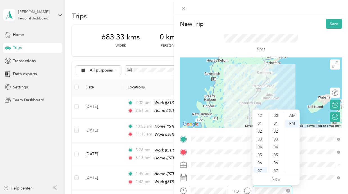
scroll to position [34, 0]
click at [260, 115] on div "04" at bounding box center [261, 113] width 14 height 8
click at [276, 117] on div "00" at bounding box center [277, 116] width 14 height 8
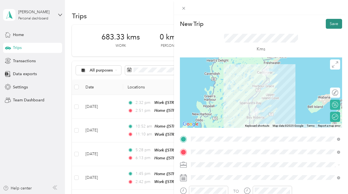
click at [331, 22] on button "Save" at bounding box center [334, 24] width 16 height 10
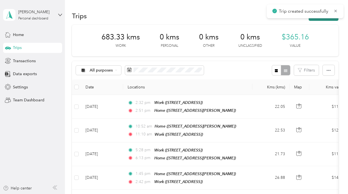
click at [330, 20] on button "New trip" at bounding box center [324, 16] width 30 height 10
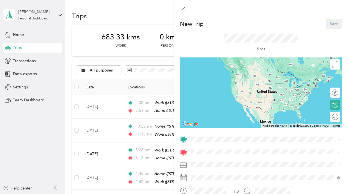
click at [218, 162] on div "Home [STREET_ADDRESS][PERSON_NAME]" at bounding box center [235, 165] width 67 height 12
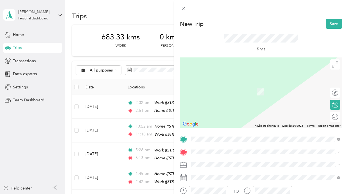
click at [219, 135] on div "Work [STREET_ADDRESS]" at bounding box center [220, 137] width 36 height 12
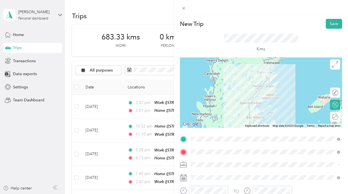
click at [204, 99] on ol "Work Personal Other Charity Medical Moving Commute" at bounding box center [265, 125] width 153 height 69
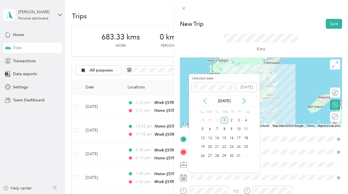
click at [205, 103] on icon at bounding box center [205, 101] width 6 height 6
click at [241, 122] on div "5" at bounding box center [239, 120] width 7 height 7
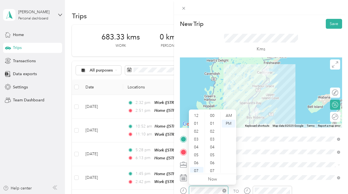
scroll to position [34, 0]
click at [196, 147] on div "08" at bounding box center [197, 145] width 14 height 8
click at [213, 139] on div "30" at bounding box center [213, 138] width 14 height 8
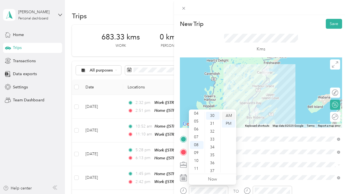
click at [229, 113] on div "AM" at bounding box center [229, 116] width 14 height 8
click at [254, 171] on div "TO Add photo" at bounding box center [261, 196] width 162 height 123
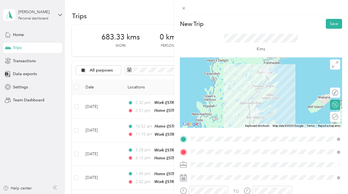
click at [209, 98] on div "Work" at bounding box center [266, 96] width 146 height 6
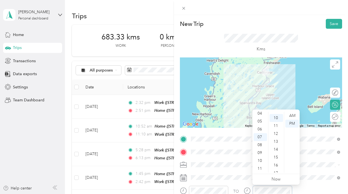
scroll to position [79, 0]
click at [262, 115] on div "03" at bounding box center [261, 115] width 14 height 8
click at [278, 163] on div "30" at bounding box center [277, 163] width 14 height 8
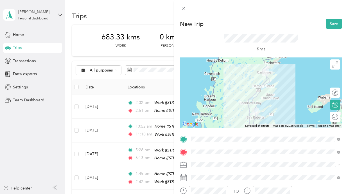
click at [296, 48] on div "Kms" at bounding box center [261, 43] width 74 height 19
click at [339, 118] on div "Round trip" at bounding box center [339, 117] width 0 height 6
click at [329, 118] on div at bounding box center [329, 116] width 5 height 5
click at [303, 30] on div "Kms" at bounding box center [261, 43] width 162 height 29
click at [328, 22] on button "Save" at bounding box center [334, 24] width 16 height 10
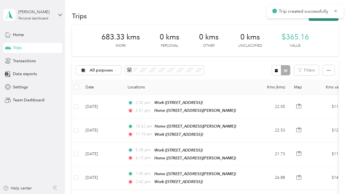
click at [328, 19] on button "New trip" at bounding box center [324, 16] width 30 height 10
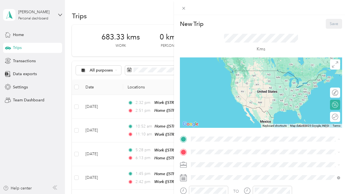
click at [213, 167] on span "[STREET_ADDRESS][PERSON_NAME]" at bounding box center [235, 167] width 67 height 5
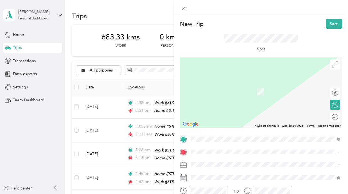
click at [210, 142] on span "[STREET_ADDRESS]" at bounding box center [220, 140] width 36 height 5
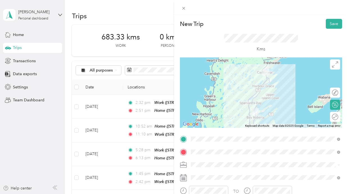
click at [200, 97] on li "Work" at bounding box center [265, 95] width 153 height 10
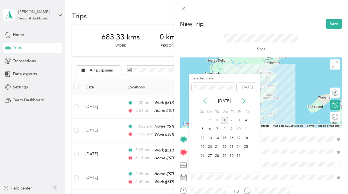
click at [205, 102] on icon at bounding box center [205, 100] width 3 height 5
click at [211, 129] on div "8" at bounding box center [210, 129] width 7 height 7
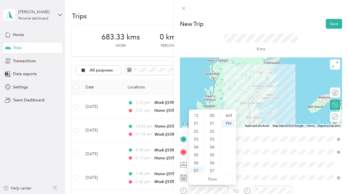
scroll to position [34, 0]
click at [198, 144] on div "08" at bounding box center [197, 145] width 14 height 8
click at [213, 112] on div "00" at bounding box center [213, 116] width 14 height 8
click at [259, 187] on div at bounding box center [272, 191] width 39 height 10
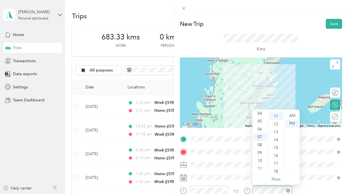
scroll to position [87, 0]
click at [260, 115] on div "04" at bounding box center [261, 113] width 14 height 8
click at [276, 116] on div "00" at bounding box center [277, 116] width 14 height 8
click at [289, 51] on div "Kms" at bounding box center [261, 43] width 74 height 19
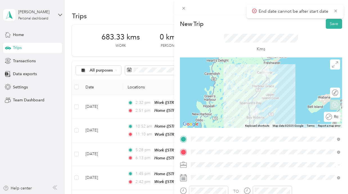
click at [337, 120] on div "Round trip" at bounding box center [332, 117] width 16 height 10
click at [334, 114] on div at bounding box center [333, 117] width 12 height 6
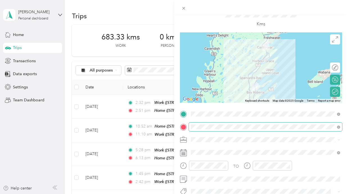
scroll to position [26, 0]
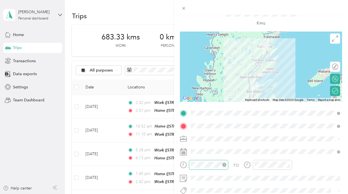
click at [210, 161] on div at bounding box center [208, 165] width 39 height 10
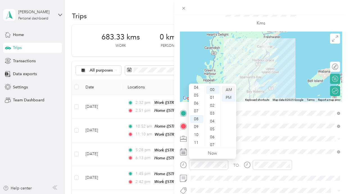
click at [231, 90] on div "AM" at bounding box center [229, 90] width 14 height 8
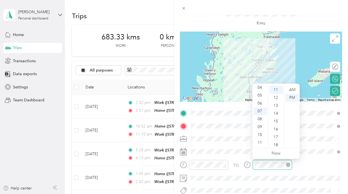
scroll to position [87, 0]
click at [261, 97] on div "05" at bounding box center [261, 95] width 14 height 8
click at [276, 90] on div "00" at bounding box center [277, 90] width 14 height 8
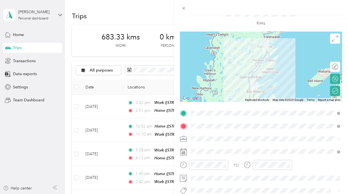
click at [281, 22] on div "Kms" at bounding box center [261, 17] width 74 height 19
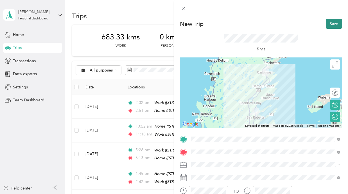
click at [333, 25] on button "Save" at bounding box center [334, 24] width 16 height 10
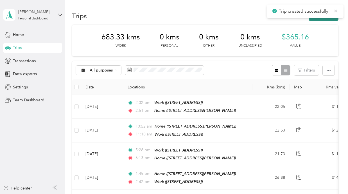
click at [333, 19] on button "New trip" at bounding box center [324, 16] width 30 height 10
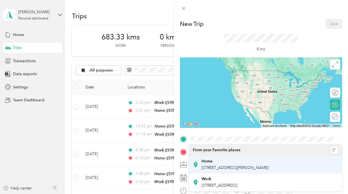
click at [214, 157] on li "Home [STREET_ADDRESS][PERSON_NAME]" at bounding box center [265, 165] width 153 height 18
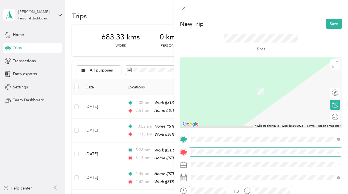
click at [214, 155] on span at bounding box center [265, 151] width 153 height 9
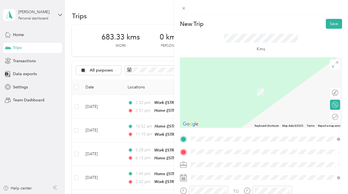
click at [215, 143] on li "Work [STREET_ADDRESS]" at bounding box center [265, 138] width 153 height 18
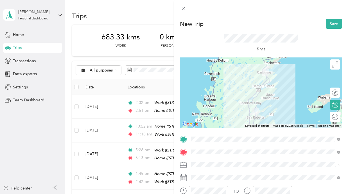
click at [202, 96] on span "Work" at bounding box center [198, 95] width 10 height 5
click at [338, 115] on div "Round trip" at bounding box center [335, 117] width 10 height 10
click at [336, 117] on div at bounding box center [333, 117] width 12 height 6
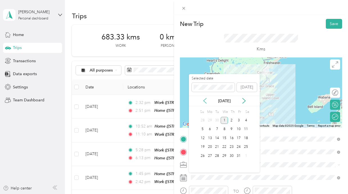
click at [204, 100] on icon at bounding box center [205, 101] width 6 height 6
click at [218, 129] on div "9" at bounding box center [217, 129] width 7 height 7
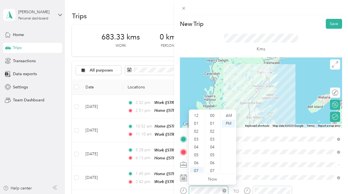
scroll to position [34, 0]
click at [197, 148] on div "08" at bounding box center [197, 145] width 14 height 8
click at [227, 114] on div "AM" at bounding box center [229, 116] width 14 height 8
click at [213, 115] on div "00" at bounding box center [213, 116] width 14 height 8
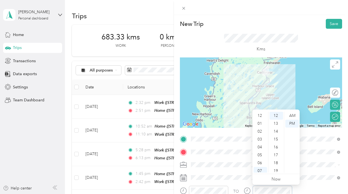
scroll to position [34, 0]
click at [262, 115] on div "04" at bounding box center [261, 113] width 14 height 8
click at [280, 118] on div "00" at bounding box center [277, 116] width 14 height 8
click at [282, 47] on div "Kms" at bounding box center [261, 43] width 74 height 19
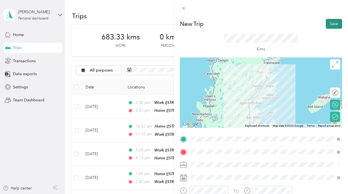
click at [331, 23] on button "Save" at bounding box center [334, 24] width 16 height 10
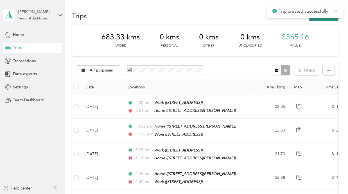
click at [330, 20] on button "New trip" at bounding box center [324, 16] width 30 height 10
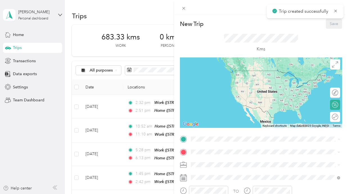
click at [218, 165] on span "[STREET_ADDRESS][PERSON_NAME]" at bounding box center [235, 167] width 67 height 5
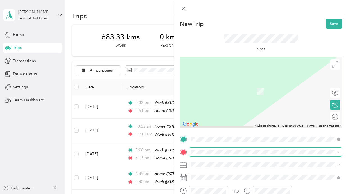
click at [214, 154] on span at bounding box center [265, 151] width 153 height 9
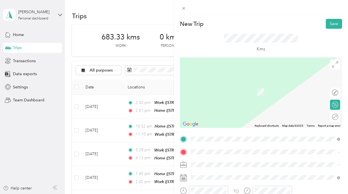
click at [214, 138] on div "Work [STREET_ADDRESS]" at bounding box center [220, 138] width 36 height 12
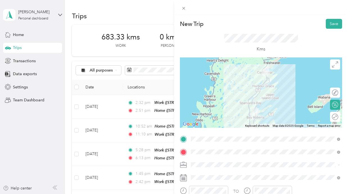
click at [336, 116] on div "Round trip" at bounding box center [335, 117] width 10 height 10
click at [334, 116] on div at bounding box center [333, 117] width 12 height 6
click at [207, 98] on li "Work" at bounding box center [265, 96] width 153 height 10
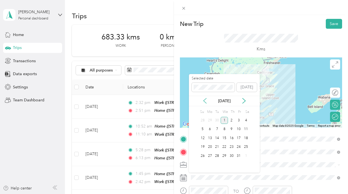
click at [205, 99] on icon at bounding box center [205, 101] width 6 height 6
click at [224, 129] on div "10" at bounding box center [224, 129] width 7 height 7
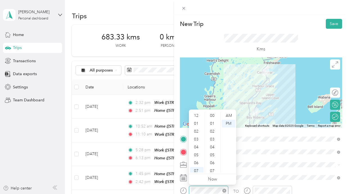
scroll to position [34, 0]
click at [200, 147] on div "08" at bounding box center [197, 145] width 14 height 8
click at [214, 139] on div "30" at bounding box center [213, 140] width 14 height 8
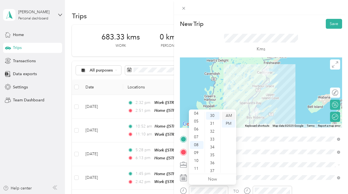
click at [231, 114] on div "AM" at bounding box center [229, 116] width 14 height 8
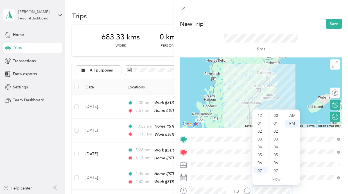
scroll to position [95, 0]
click at [262, 116] on div "04" at bounding box center [261, 113] width 14 height 8
click at [277, 118] on div "00" at bounding box center [277, 116] width 14 height 8
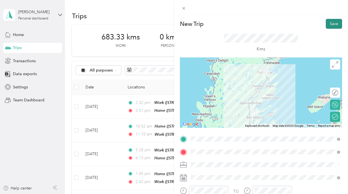
click at [332, 24] on button "Save" at bounding box center [334, 24] width 16 height 10
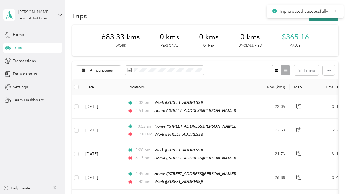
click at [332, 18] on button "New trip" at bounding box center [324, 16] width 30 height 10
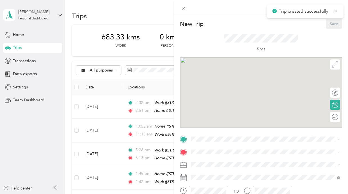
click at [210, 145] on div "TO Add photo" at bounding box center [261, 196] width 162 height 123
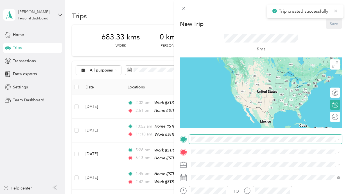
click at [210, 142] on span at bounding box center [265, 139] width 153 height 9
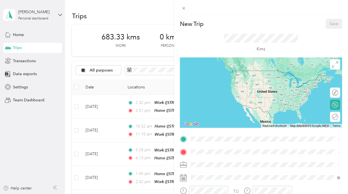
click at [209, 164] on div "Home [STREET_ADDRESS][PERSON_NAME]" at bounding box center [235, 164] width 67 height 12
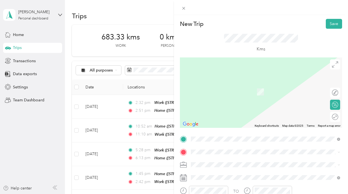
click at [209, 137] on div "Work [STREET_ADDRESS]" at bounding box center [220, 137] width 36 height 12
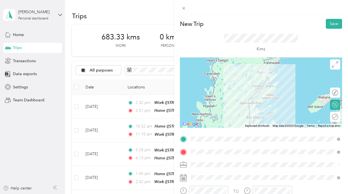
click at [201, 97] on li "Work" at bounding box center [265, 96] width 153 height 10
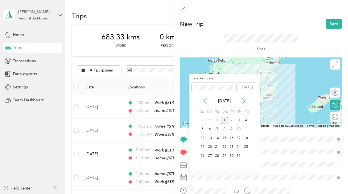
click at [205, 102] on icon at bounding box center [205, 101] width 6 height 6
click at [233, 127] on div "11" at bounding box center [231, 129] width 7 height 7
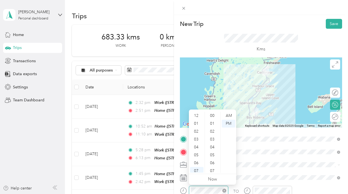
scroll to position [34, 0]
click at [199, 152] on div "08" at bounding box center [197, 151] width 14 height 8
click at [213, 115] on div "00" at bounding box center [213, 116] width 14 height 8
click at [225, 117] on div "AM" at bounding box center [229, 116] width 14 height 8
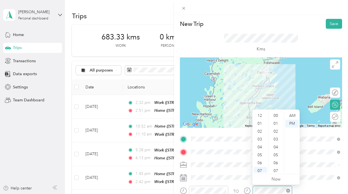
scroll to position [34, 0]
click at [261, 120] on div "05" at bounding box center [261, 121] width 14 height 8
click at [277, 117] on div "00" at bounding box center [277, 116] width 14 height 8
click at [278, 49] on div "Kms" at bounding box center [261, 43] width 74 height 19
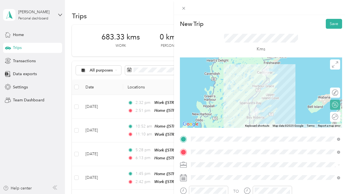
click at [334, 112] on div "Round trip" at bounding box center [335, 117] width 10 height 10
click at [334, 116] on div at bounding box center [333, 117] width 12 height 6
click at [334, 21] on button "Save" at bounding box center [334, 24] width 16 height 10
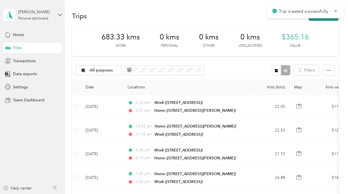
click at [334, 19] on button "New trip" at bounding box center [324, 16] width 30 height 10
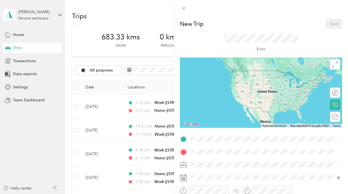
click at [211, 161] on strong "Home" at bounding box center [207, 161] width 11 height 5
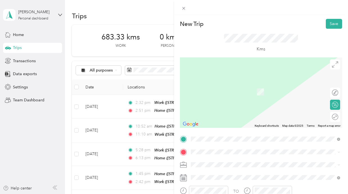
click at [209, 133] on strong "Work" at bounding box center [207, 133] width 10 height 5
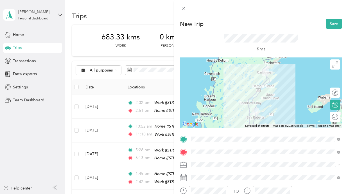
click at [202, 168] on span at bounding box center [265, 164] width 153 height 9
click at [213, 93] on div "Work" at bounding box center [266, 95] width 146 height 6
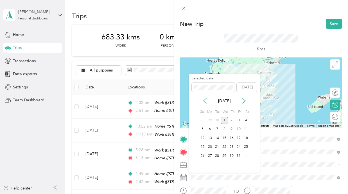
click at [205, 103] on icon at bounding box center [205, 101] width 6 height 6
click at [240, 128] on div "12" at bounding box center [239, 129] width 7 height 7
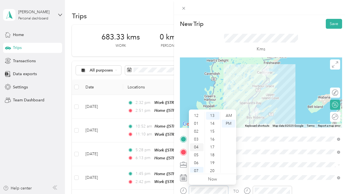
scroll to position [34, 0]
click at [196, 144] on div "08" at bounding box center [197, 145] width 14 height 8
click at [214, 115] on div "00" at bounding box center [213, 116] width 14 height 8
click at [229, 118] on div "AM" at bounding box center [229, 116] width 14 height 8
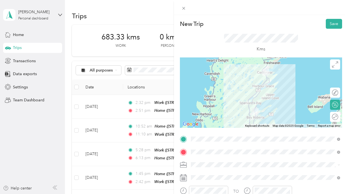
click at [337, 119] on div "Round trip" at bounding box center [335, 117] width 10 height 10
click at [332, 118] on div at bounding box center [333, 117] width 12 height 6
click at [271, 33] on div "Kms" at bounding box center [261, 43] width 162 height 29
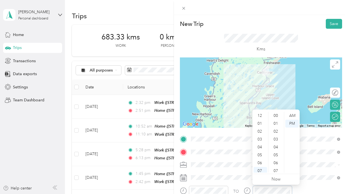
scroll to position [102, 0]
click at [261, 120] on div "03" at bounding box center [261, 118] width 14 height 8
click at [275, 116] on div "00" at bounding box center [277, 116] width 14 height 8
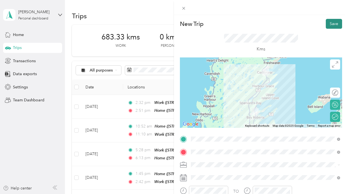
click at [331, 25] on button "Save" at bounding box center [334, 24] width 16 height 10
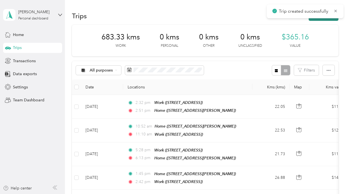
click at [333, 19] on button "New trip" at bounding box center [324, 16] width 30 height 10
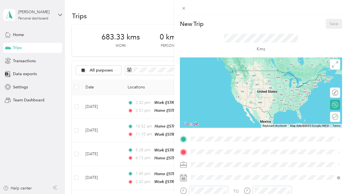
click at [210, 158] on div "Home [STREET_ADDRESS][PERSON_NAME]" at bounding box center [266, 165] width 146 height 14
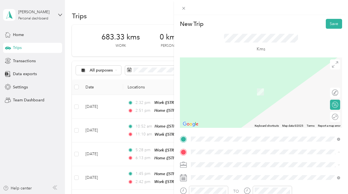
click at [210, 141] on span "[STREET_ADDRESS]" at bounding box center [220, 140] width 36 height 5
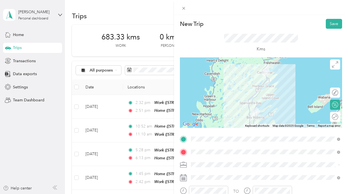
click at [203, 96] on div "Work" at bounding box center [266, 96] width 146 height 6
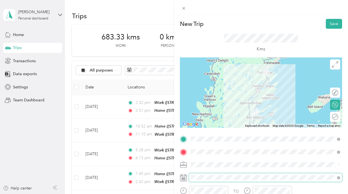
click at [201, 174] on span at bounding box center [265, 177] width 153 height 9
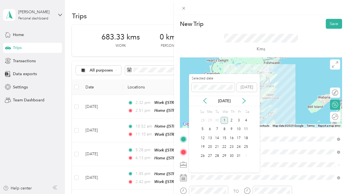
click at [204, 97] on div "Oct 2025" at bounding box center [224, 101] width 71 height 10
click at [204, 98] on icon at bounding box center [205, 101] width 6 height 6
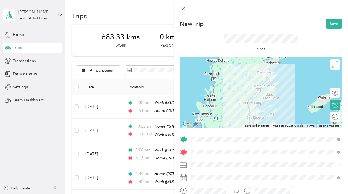
click at [244, 47] on div "Kms" at bounding box center [261, 43] width 74 height 19
click at [184, 8] on icon at bounding box center [184, 8] width 3 height 3
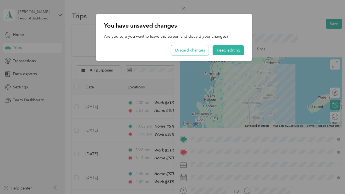
click at [199, 48] on button "Discard changes" at bounding box center [190, 50] width 38 height 10
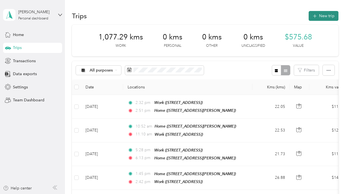
click at [327, 16] on button "New trip" at bounding box center [324, 16] width 30 height 10
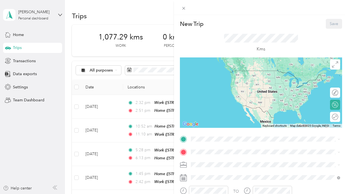
click at [214, 160] on div "Home" at bounding box center [235, 161] width 67 height 5
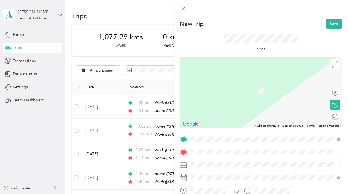
click at [209, 138] on span "[STREET_ADDRESS]" at bounding box center [220, 140] width 36 height 5
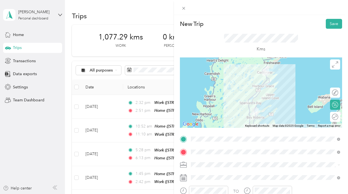
click at [202, 91] on li "Work" at bounding box center [265, 96] width 153 height 10
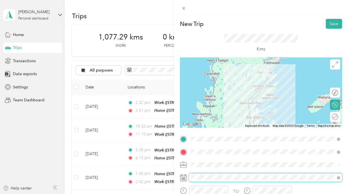
click at [200, 180] on span at bounding box center [265, 177] width 153 height 9
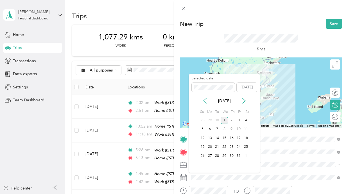
click at [204, 102] on icon at bounding box center [205, 101] width 6 height 6
click at [212, 154] on div "29" at bounding box center [210, 155] width 7 height 7
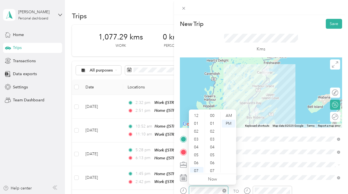
scroll to position [34, 0]
click at [198, 144] on div "08" at bounding box center [197, 145] width 14 height 8
click at [213, 118] on div "00" at bounding box center [213, 116] width 14 height 8
click at [227, 115] on div "AM" at bounding box center [229, 116] width 14 height 8
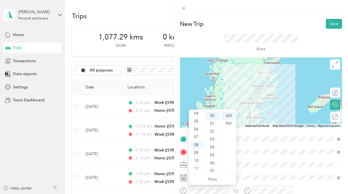
click at [230, 52] on div "Kms" at bounding box center [261, 43] width 74 height 19
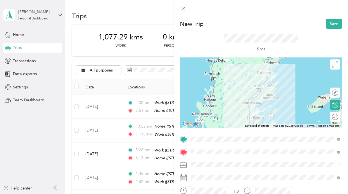
click at [336, 117] on div "Round trip" at bounding box center [335, 117] width 10 height 10
click at [335, 118] on div at bounding box center [333, 117] width 12 height 6
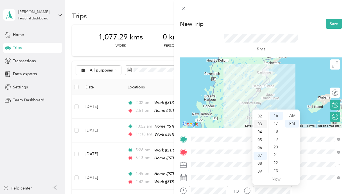
click at [261, 124] on div "03" at bounding box center [261, 124] width 14 height 8
click at [276, 114] on div "00" at bounding box center [277, 116] width 14 height 8
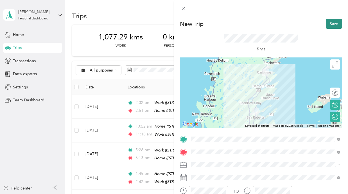
click at [333, 24] on button "Save" at bounding box center [334, 24] width 16 height 10
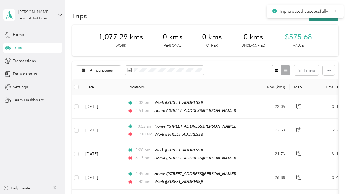
click at [330, 20] on button "New trip" at bounding box center [324, 16] width 30 height 10
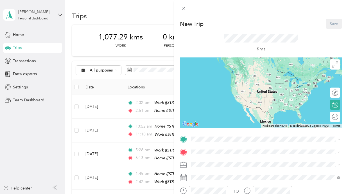
click at [211, 163] on div "Home [STREET_ADDRESS][PERSON_NAME]" at bounding box center [235, 165] width 67 height 12
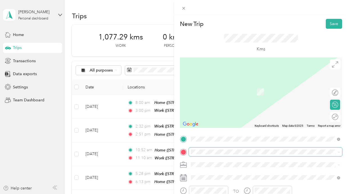
click at [209, 155] on span at bounding box center [265, 151] width 153 height 9
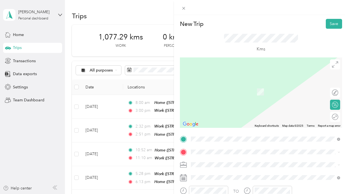
click at [211, 141] on span "[STREET_ADDRESS]" at bounding box center [220, 140] width 36 height 5
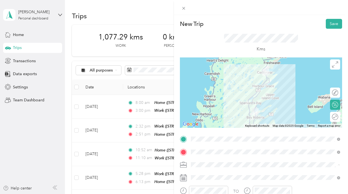
click at [198, 96] on div "Work" at bounding box center [266, 96] width 146 height 6
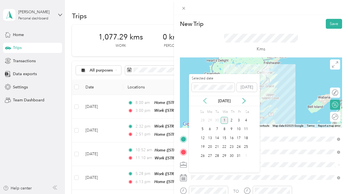
click at [206, 102] on icon at bounding box center [205, 101] width 6 height 6
click at [217, 156] on div "30" at bounding box center [217, 155] width 7 height 7
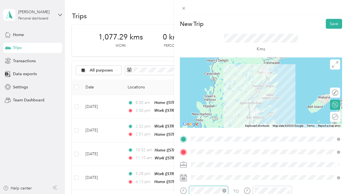
scroll to position [126, 0]
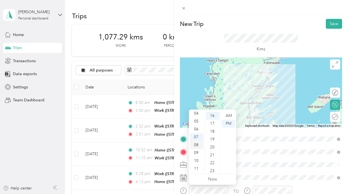
click at [196, 147] on div "08" at bounding box center [197, 145] width 14 height 8
click at [212, 118] on div "00" at bounding box center [213, 116] width 14 height 8
click at [229, 116] on div "AM" at bounding box center [229, 116] width 14 height 8
click at [233, 43] on div "Kms" at bounding box center [261, 43] width 74 height 19
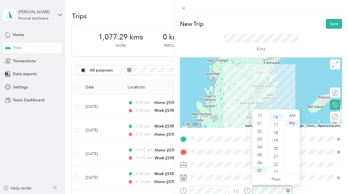
scroll to position [34, 0]
click at [261, 115] on div "04" at bounding box center [261, 113] width 14 height 8
click at [276, 117] on div "00" at bounding box center [277, 116] width 14 height 8
click at [280, 51] on div "Kms" at bounding box center [261, 43] width 74 height 19
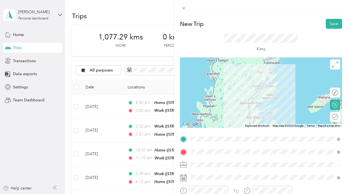
click at [335, 119] on div "Round trip" at bounding box center [335, 117] width 10 height 10
click at [334, 115] on div at bounding box center [333, 117] width 12 height 6
click at [285, 33] on div "Kms" at bounding box center [261, 43] width 162 height 29
click at [332, 25] on button "Save" at bounding box center [334, 24] width 16 height 10
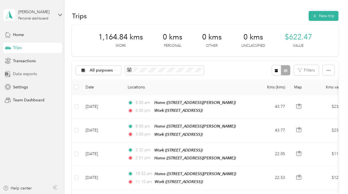
click at [23, 72] on span "Data exports" at bounding box center [25, 74] width 24 height 6
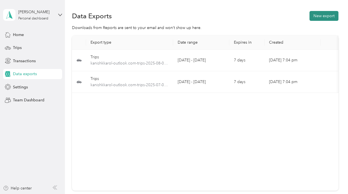
click at [321, 13] on button "New export" at bounding box center [324, 16] width 29 height 10
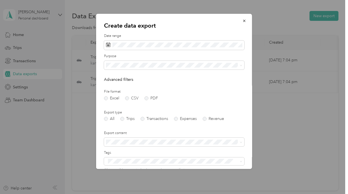
click at [151, 95] on div "File format Excel CSV PDF" at bounding box center [174, 94] width 140 height 11
click at [149, 97] on label "PDF" at bounding box center [152, 98] width 14 height 4
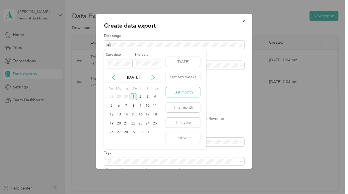
click at [192, 89] on button "Last month" at bounding box center [183, 92] width 34 height 10
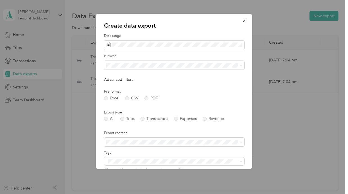
click at [176, 71] on form "Date range Purpose Advanced filters File format Excel CSV PDF Export type All T…" at bounding box center [174, 126] width 140 height 187
click at [176, 68] on span at bounding box center [174, 65] width 140 height 9
click at [119, 84] on div "Work" at bounding box center [174, 85] width 133 height 6
click at [128, 120] on label "Trips" at bounding box center [127, 119] width 14 height 4
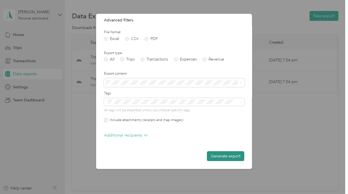
click at [219, 156] on button "Generate export" at bounding box center [225, 156] width 37 height 10
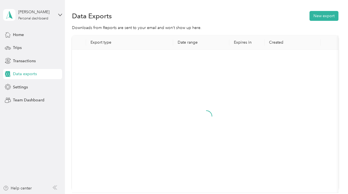
click at [19, 53] on div "Home Trips Transactions Data exports Settings Team Dashboard" at bounding box center [32, 68] width 59 height 76
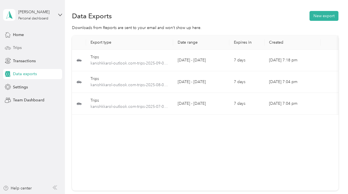
click at [19, 49] on span "Trips" at bounding box center [17, 48] width 9 height 6
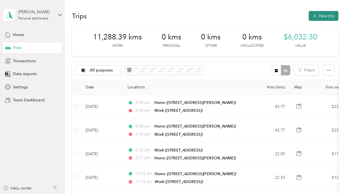
click at [321, 11] on button "New trip" at bounding box center [324, 16] width 30 height 10
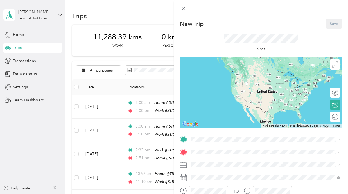
click at [209, 161] on strong "Home" at bounding box center [207, 161] width 11 height 5
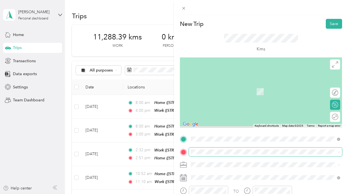
click at [206, 148] on span at bounding box center [265, 151] width 153 height 9
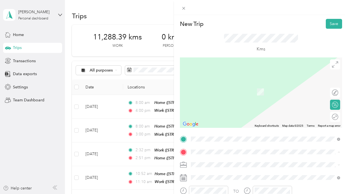
click at [210, 135] on strong "Work" at bounding box center [207, 134] width 10 height 5
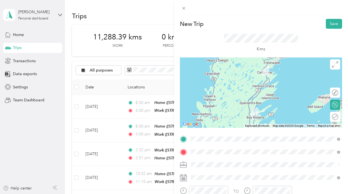
click at [340, 113] on div "Round trip" at bounding box center [335, 117] width 10 height 10
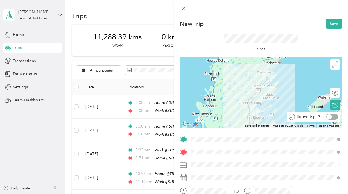
click at [339, 112] on div "Round trip" at bounding box center [313, 117] width 53 height 10
click at [334, 116] on div at bounding box center [333, 117] width 12 height 6
click at [206, 95] on div "Work" at bounding box center [266, 96] width 146 height 6
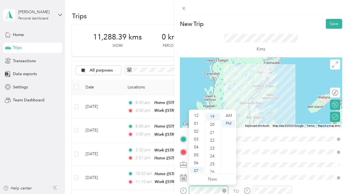
scroll to position [34, 0]
click at [228, 116] on div "AM" at bounding box center [229, 116] width 14 height 8
click at [213, 159] on div "30" at bounding box center [213, 162] width 14 height 8
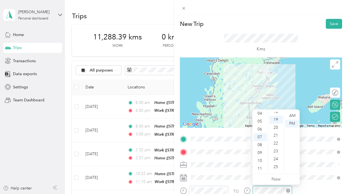
scroll to position [150, 0]
click at [261, 115] on div "04" at bounding box center [261, 113] width 14 height 8
click at [278, 116] on div "00" at bounding box center [277, 116] width 14 height 8
click at [292, 48] on div "Kms" at bounding box center [261, 43] width 74 height 19
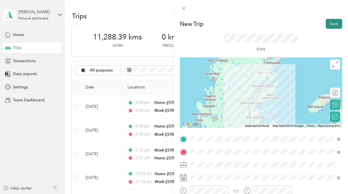
click at [334, 23] on button "Save" at bounding box center [334, 24] width 16 height 10
